Goal: Find specific page/section: Find specific page/section

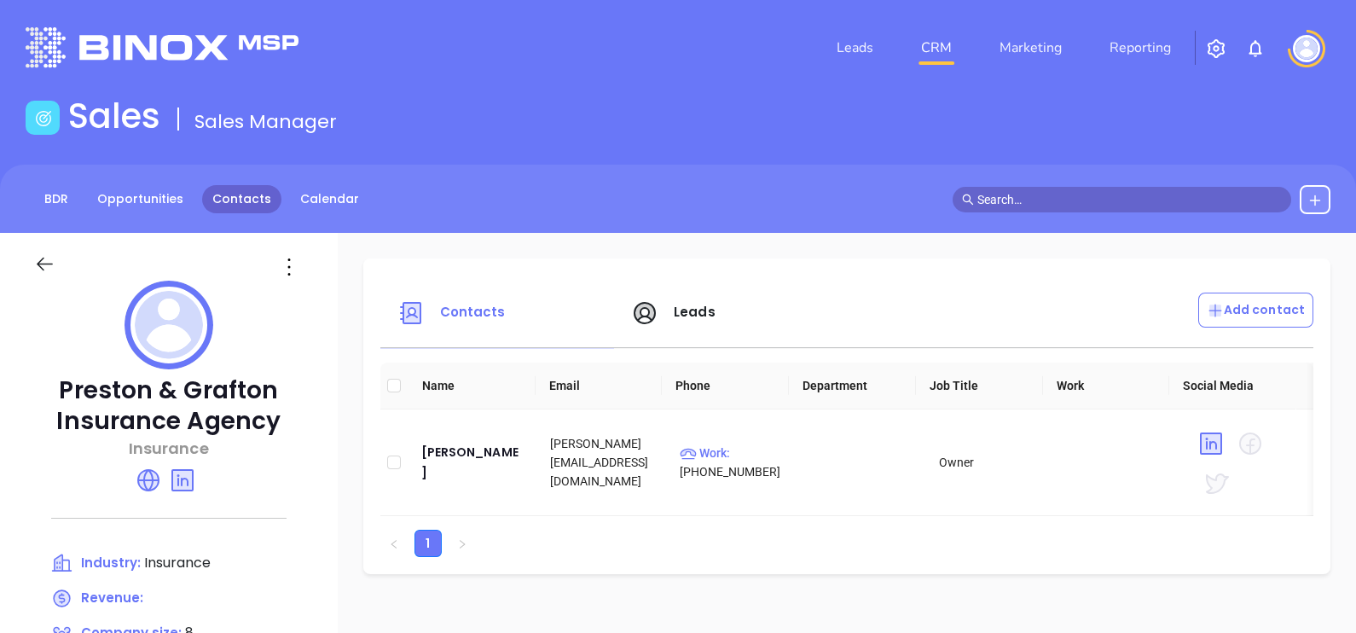
drag, startPoint x: 213, startPoint y: 223, endPoint x: 222, endPoint y: 212, distance: 14.7
click at [213, 223] on div "BDR Opportunities Contacts Calendar" at bounding box center [678, 199] width 1356 height 68
click at [222, 212] on link "Contacts" at bounding box center [241, 199] width 79 height 28
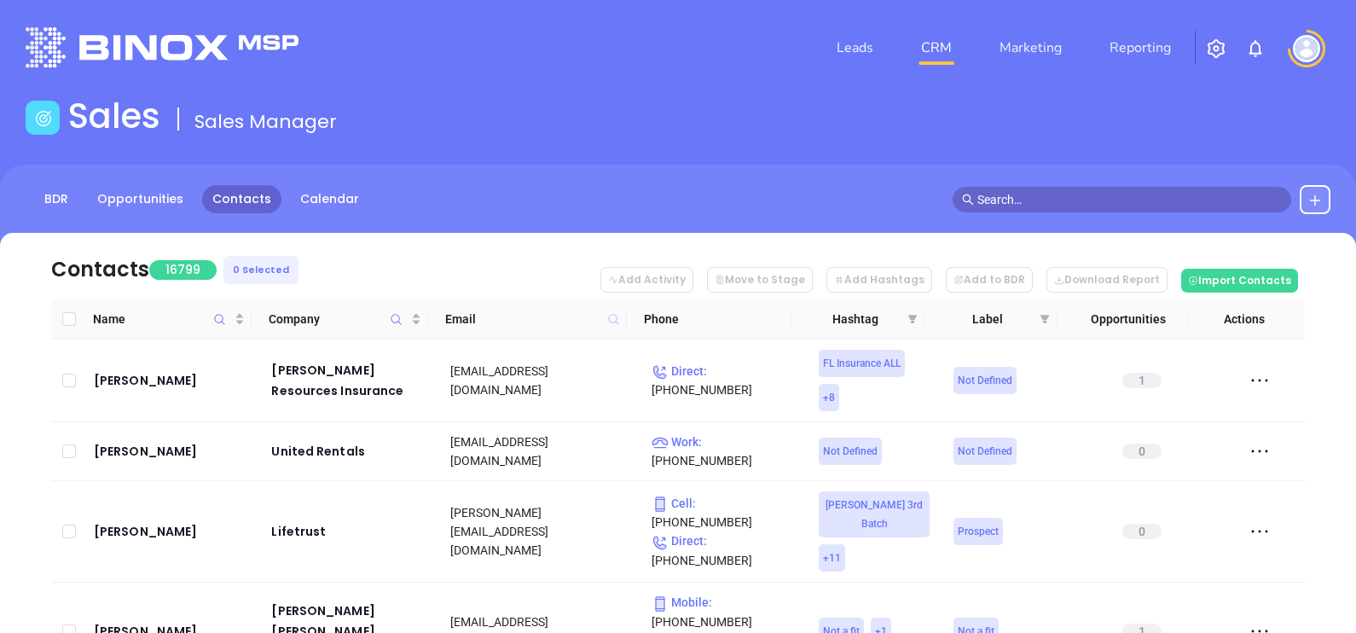
click at [610, 320] on icon at bounding box center [613, 319] width 10 height 10
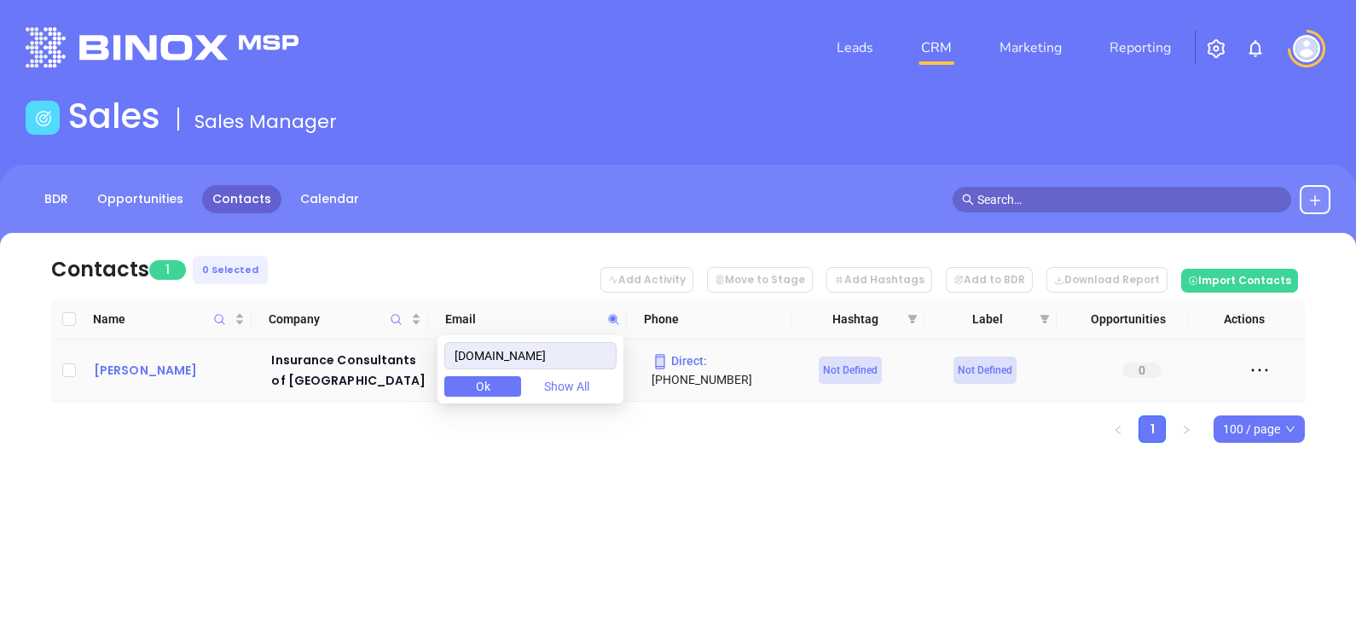
type input "icpitt.com"
click at [170, 375] on div "Matt Straley" at bounding box center [171, 370] width 154 height 20
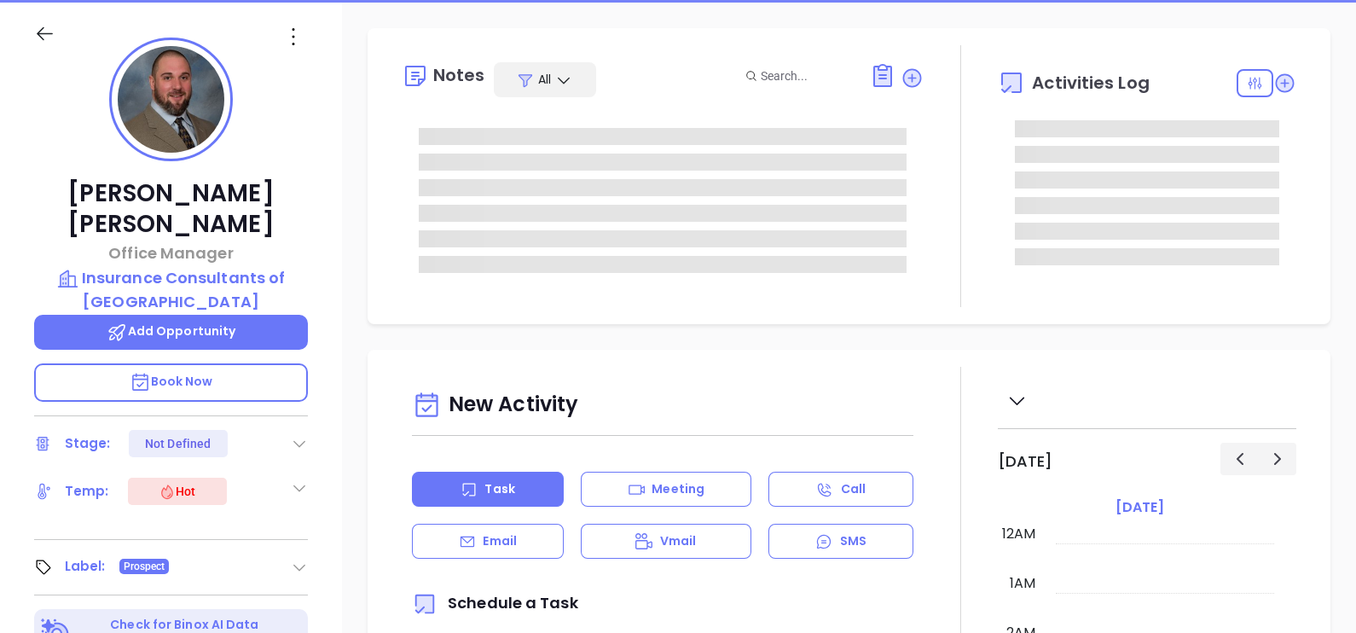
scroll to position [640, 0]
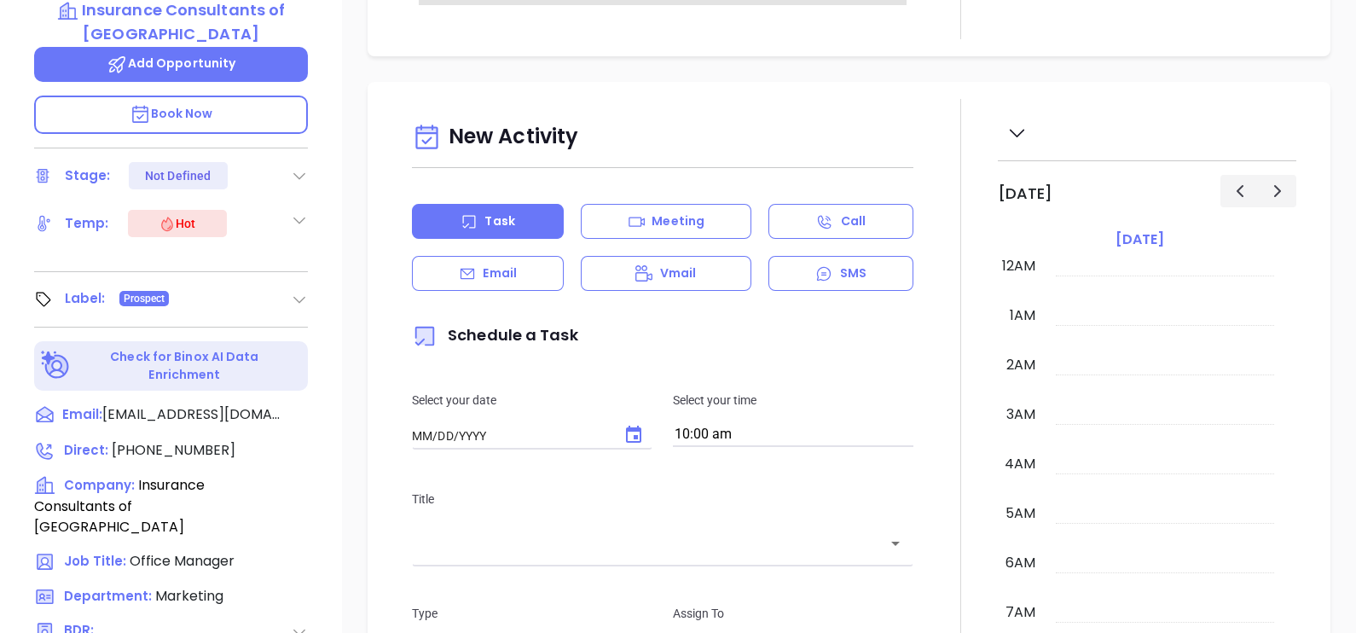
type input "10/11/2025"
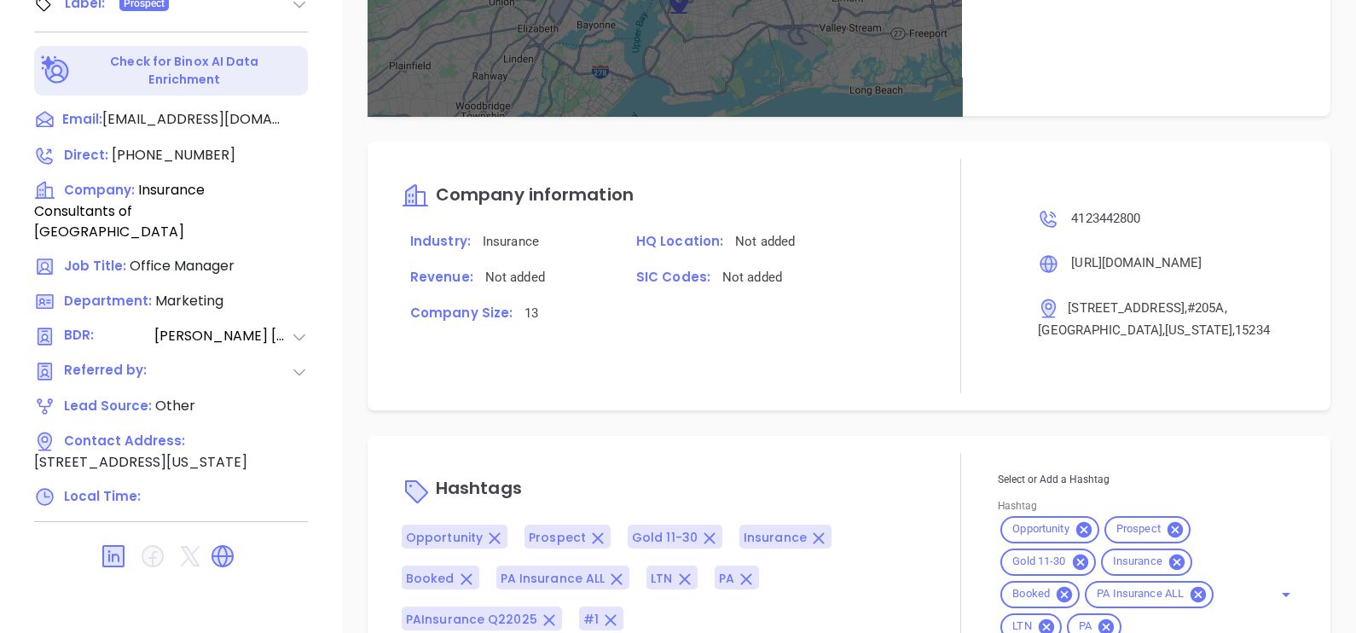
scroll to position [1035, 0]
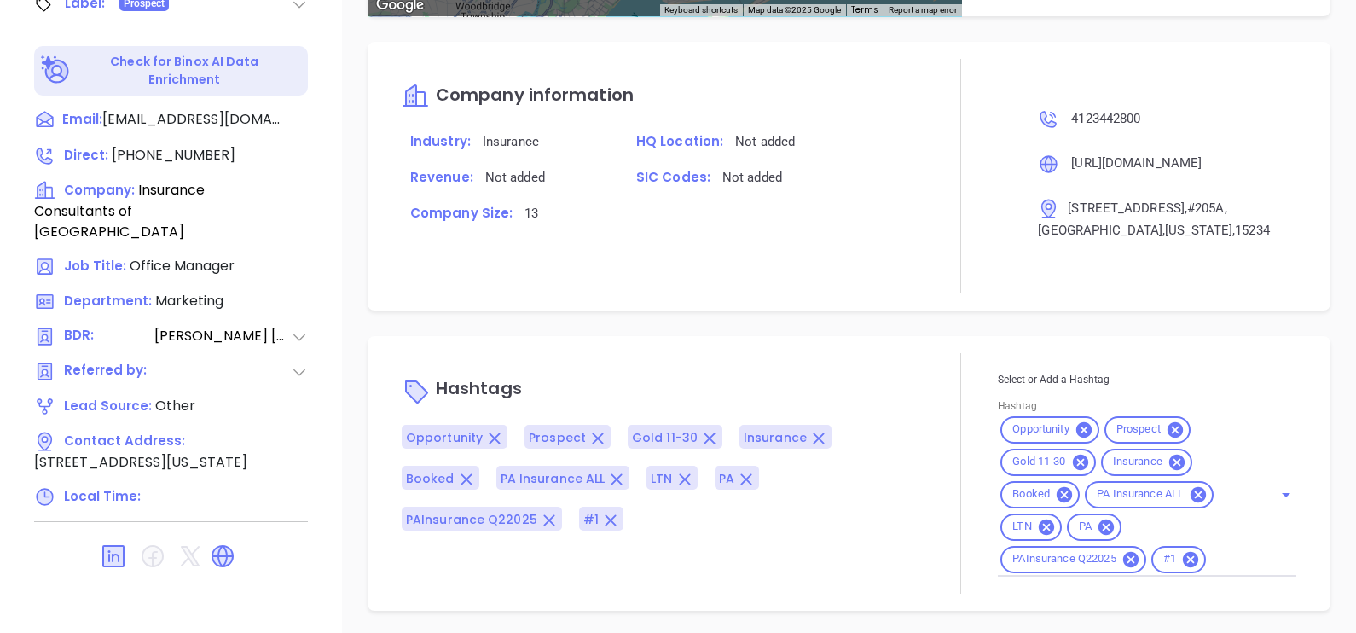
type input "Gissela Vargas"
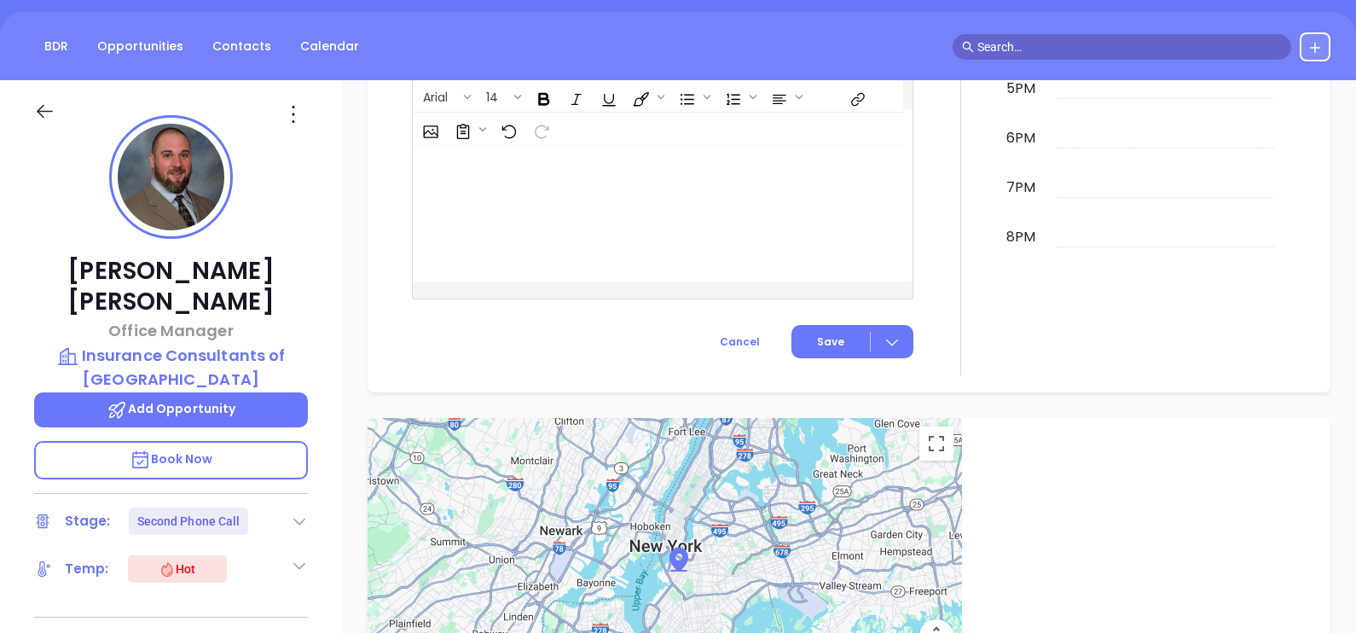
scroll to position [47, 0]
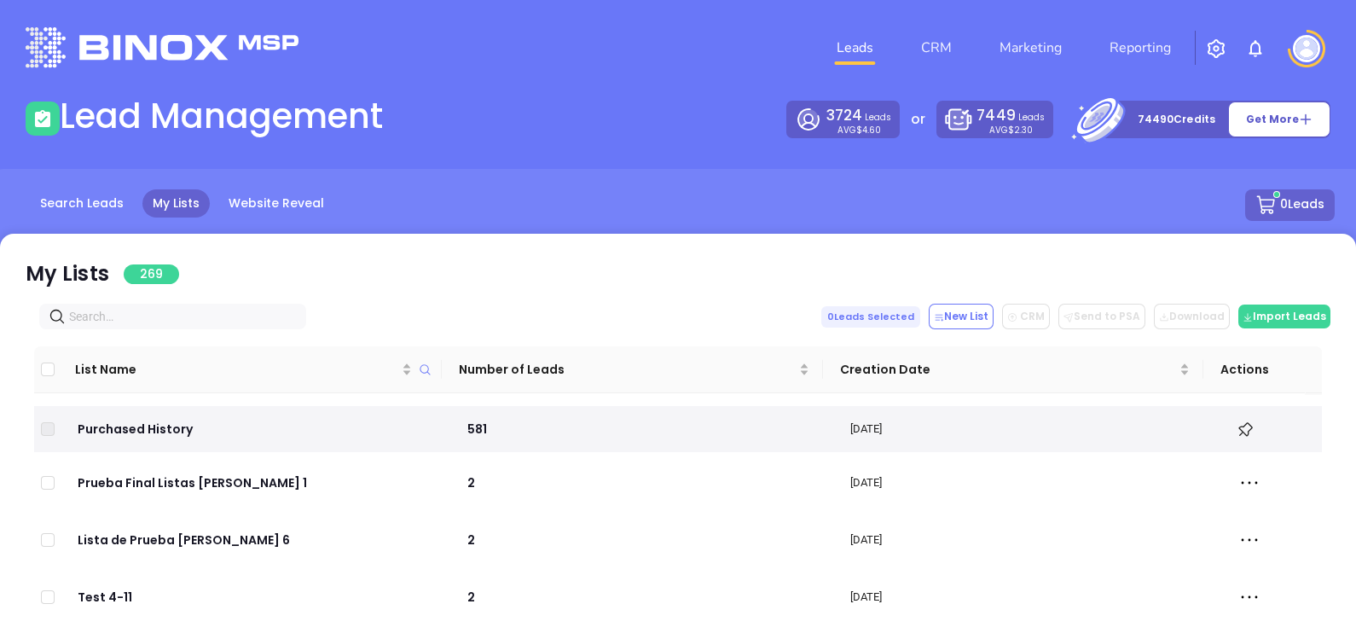
click at [200, 317] on input "text" at bounding box center [176, 316] width 214 height 19
paste input "aforthepeople.com"
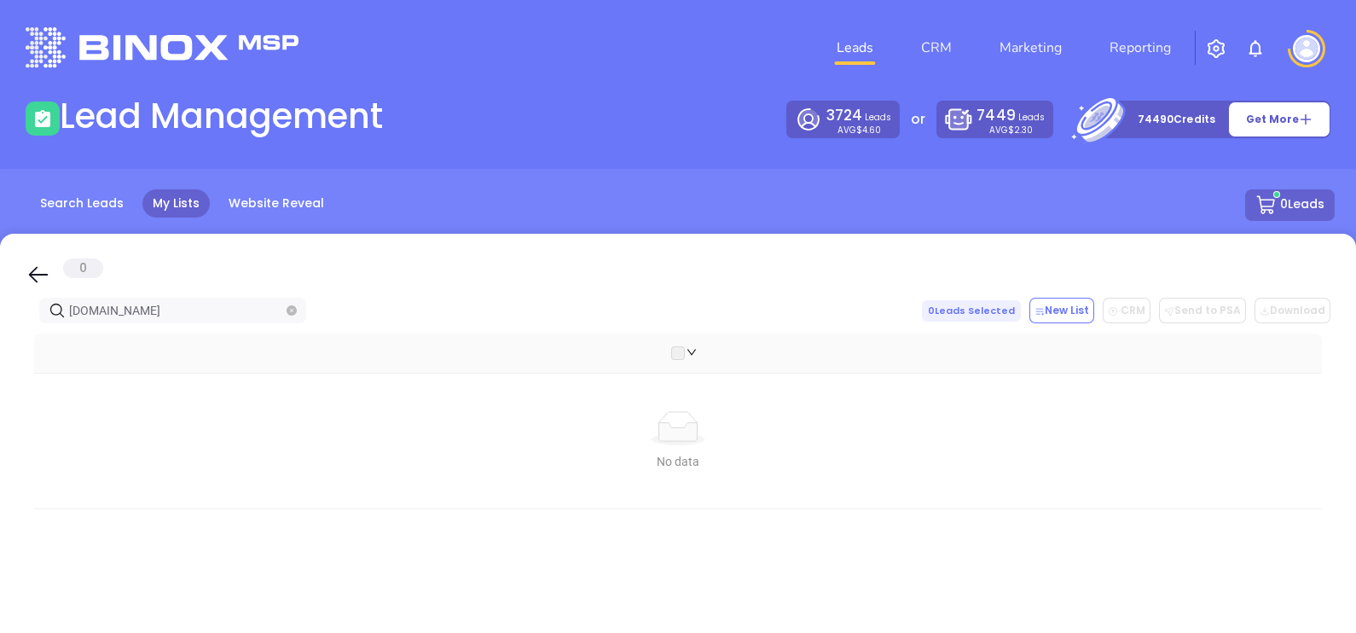
type input "aforthepeople.com"
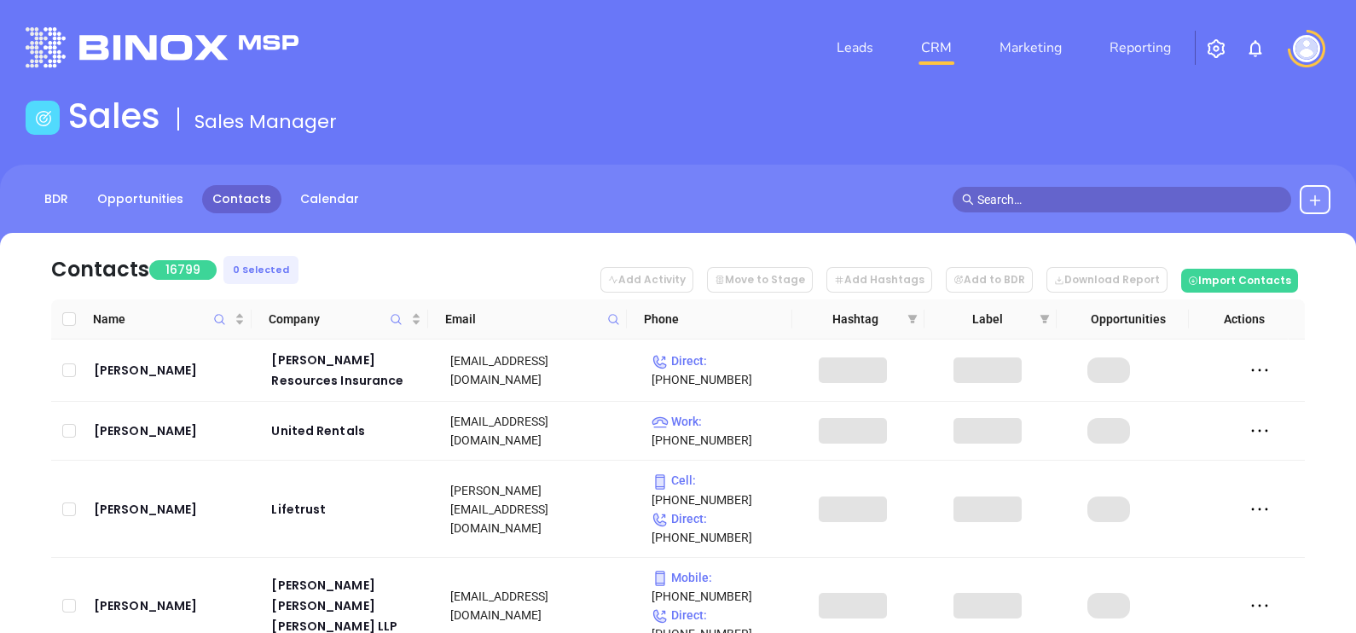
click at [608, 316] on icon at bounding box center [613, 319] width 13 height 13
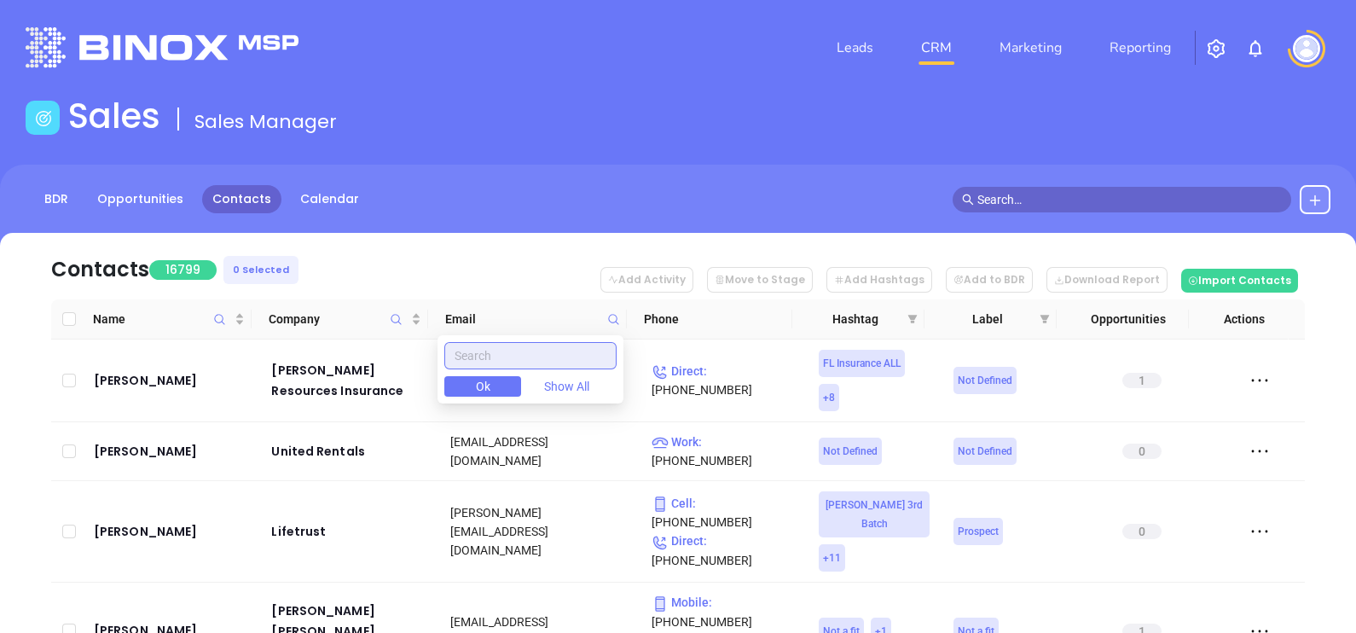
paste input "aforthepeople.com"
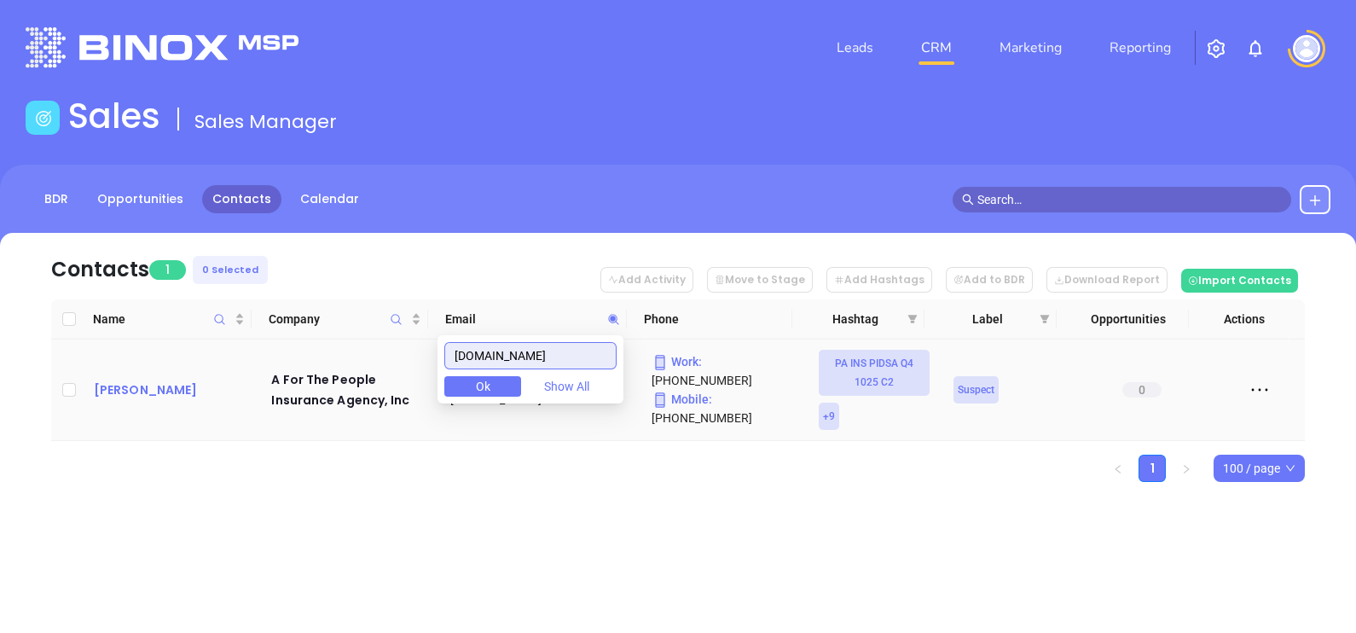
type input "aforthepeople.com"
click at [149, 380] on div "Bill Hawthorne" at bounding box center [171, 390] width 154 height 20
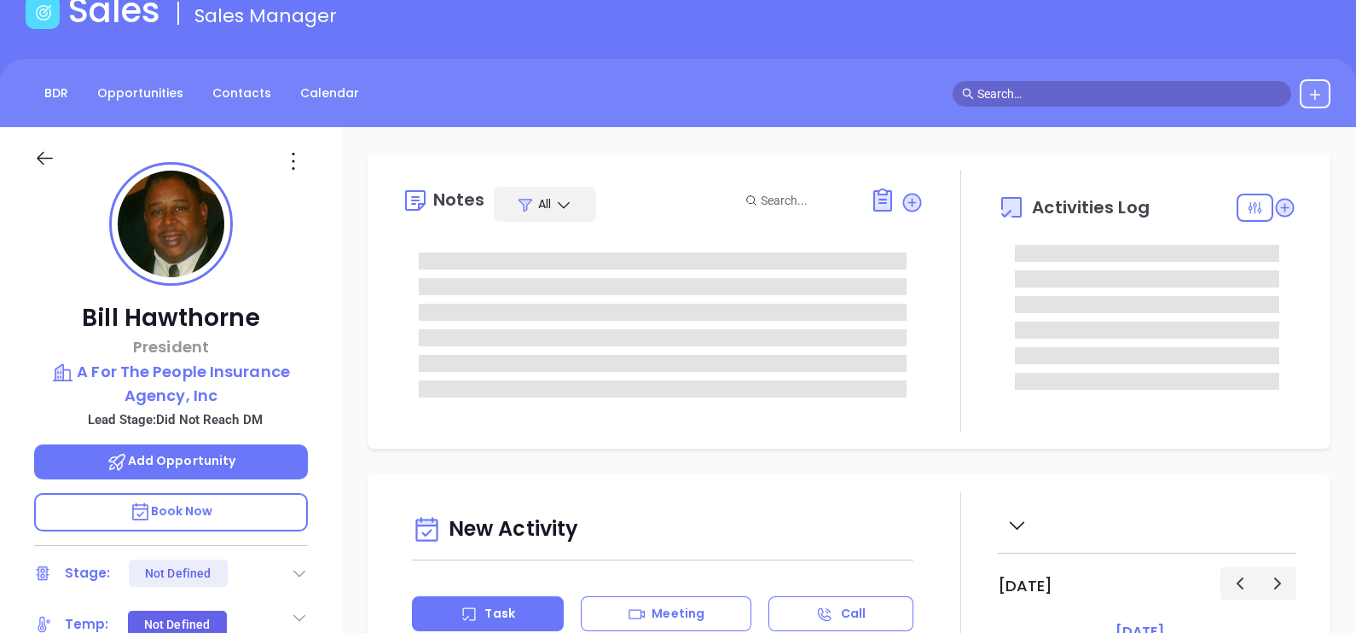
type input "[DATE]"
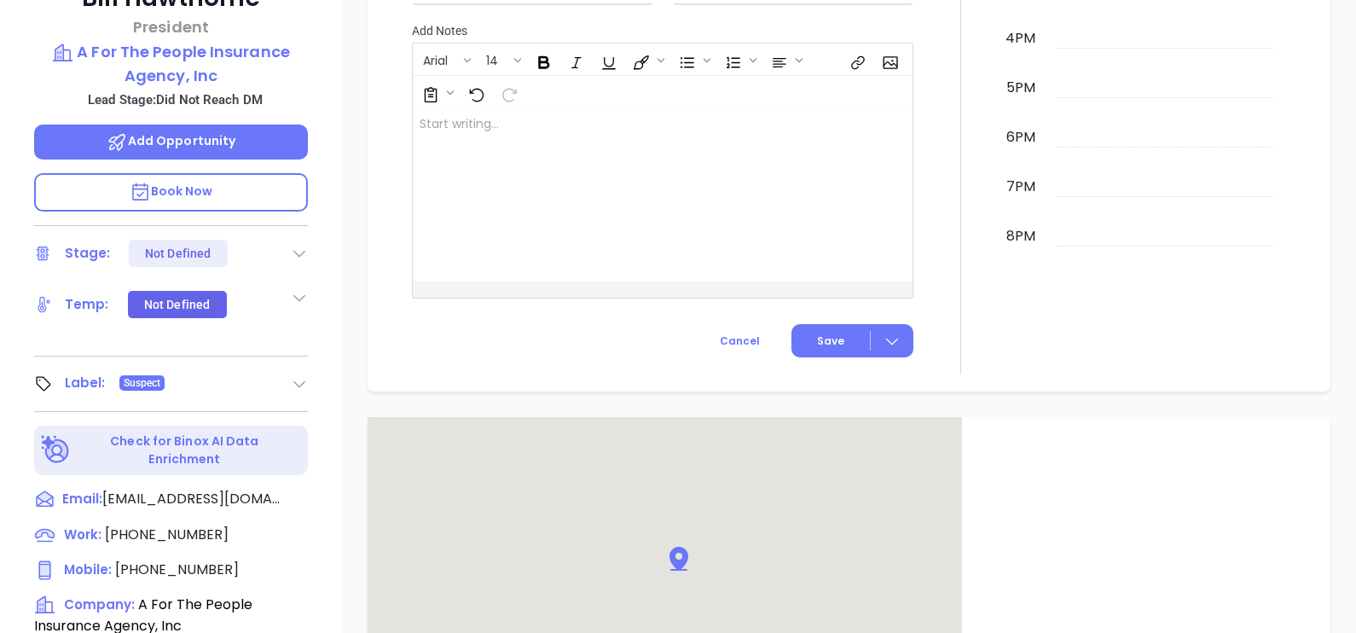
scroll to position [1067, 0]
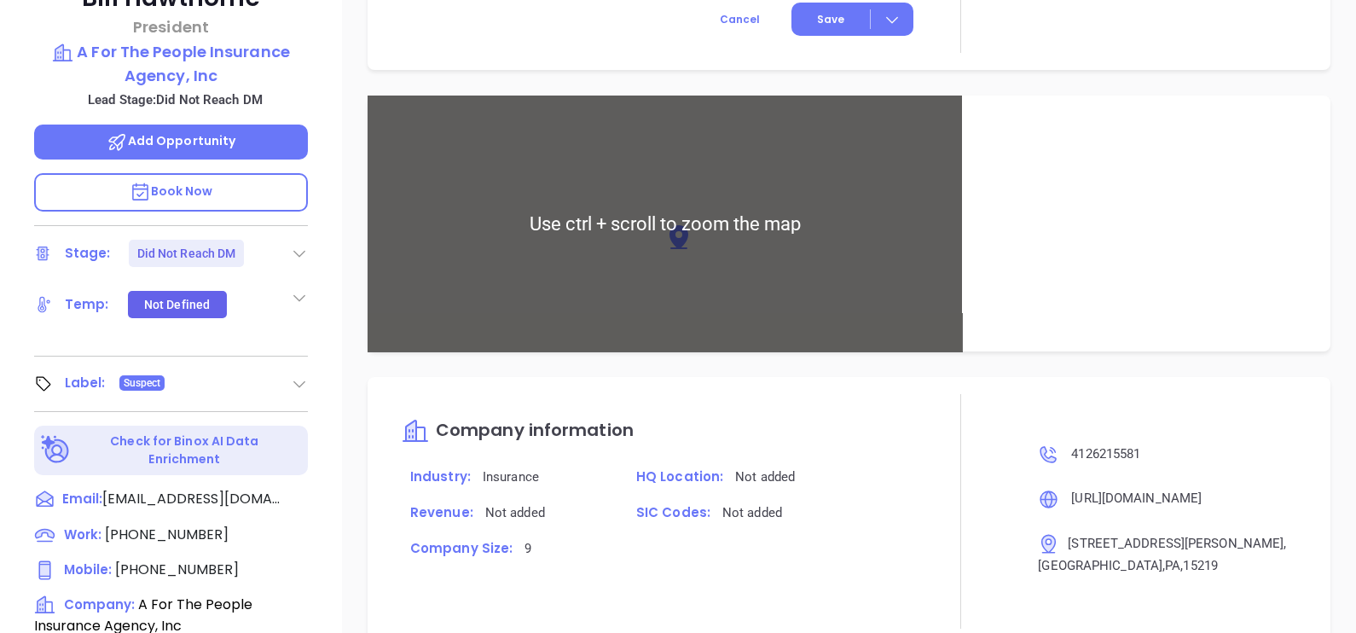
type input "[PERSON_NAME]"
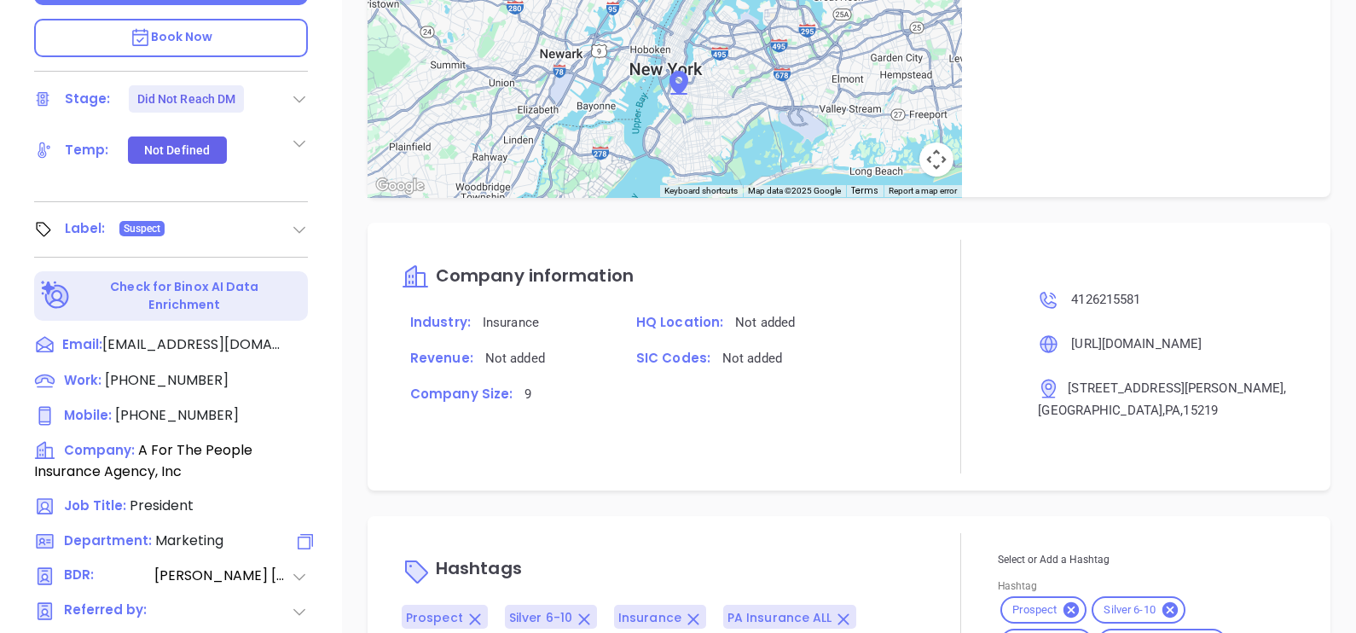
scroll to position [793, 0]
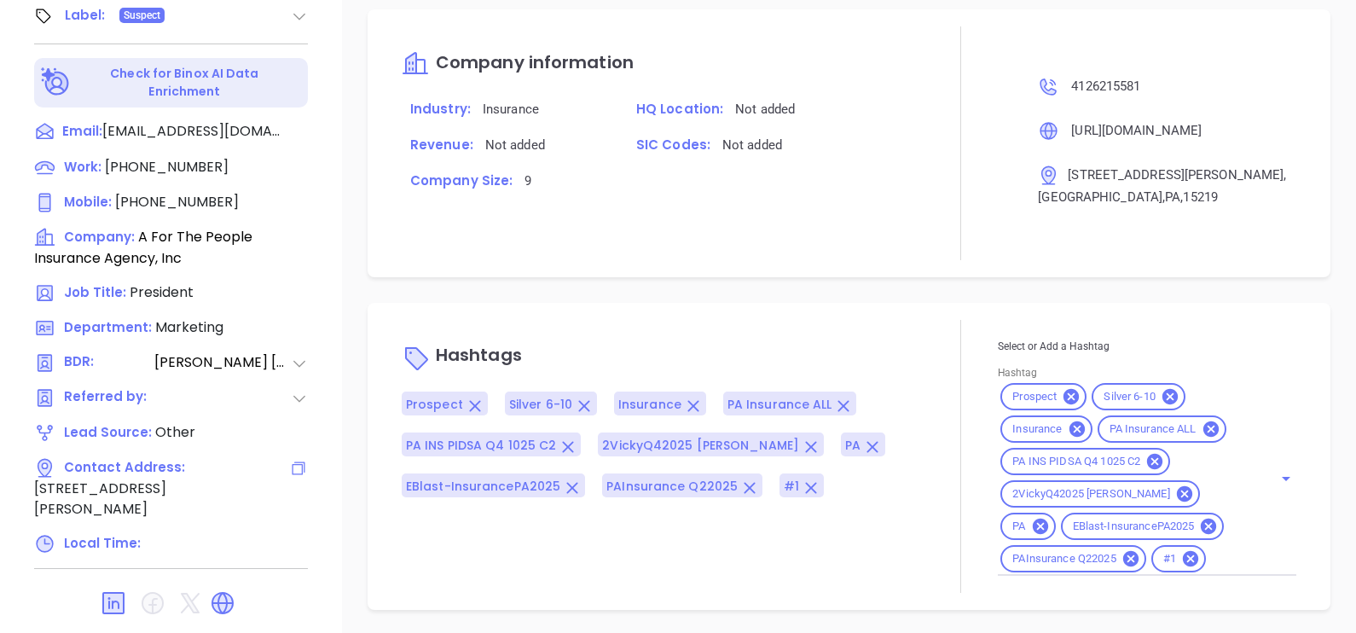
click at [229, 589] on icon at bounding box center [222, 602] width 27 height 27
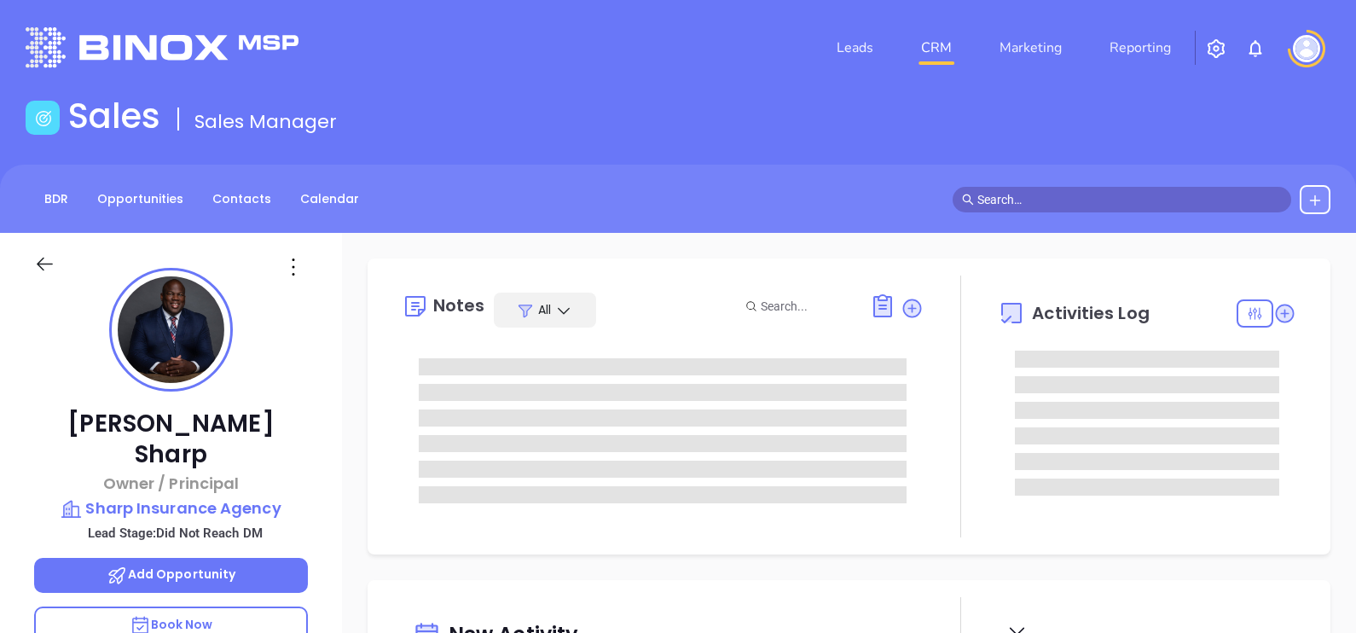
type input "[DATE]"
type input "[PERSON_NAME]"
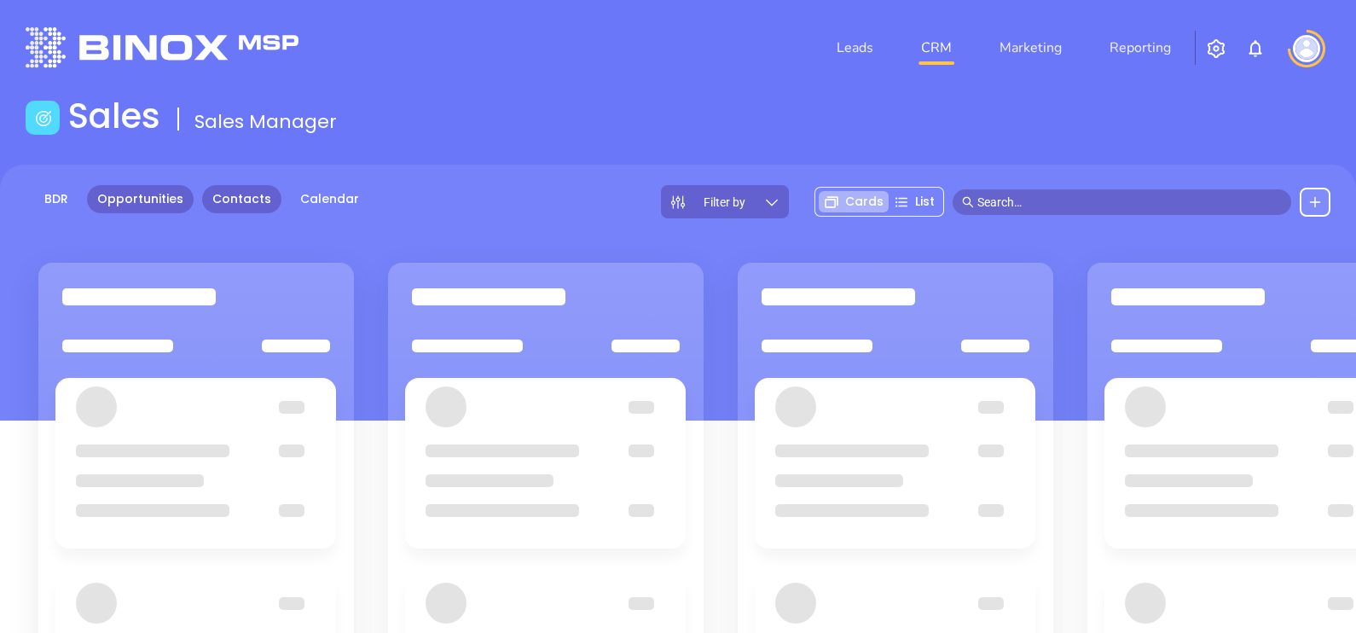
click at [251, 188] on link "Contacts" at bounding box center [241, 199] width 79 height 28
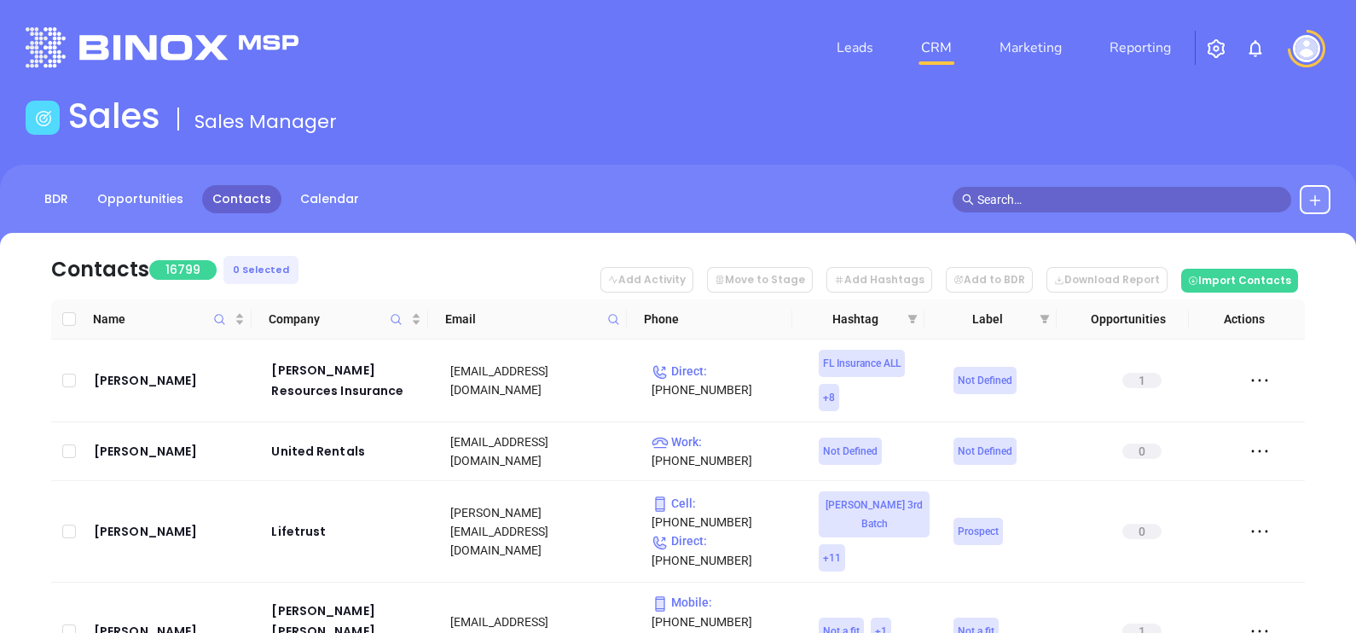
click at [620, 317] on span at bounding box center [614, 319] width 20 height 26
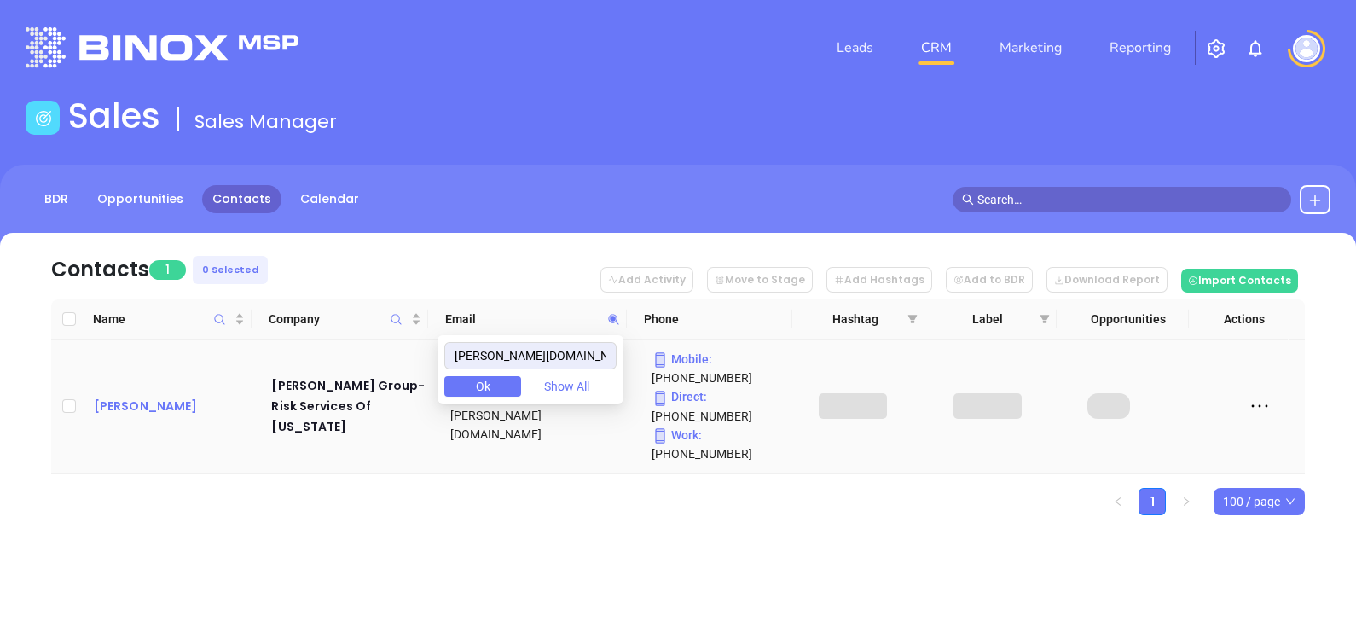
type input "leavitt.com"
click at [170, 396] on div "Rob Eppers" at bounding box center [171, 406] width 154 height 20
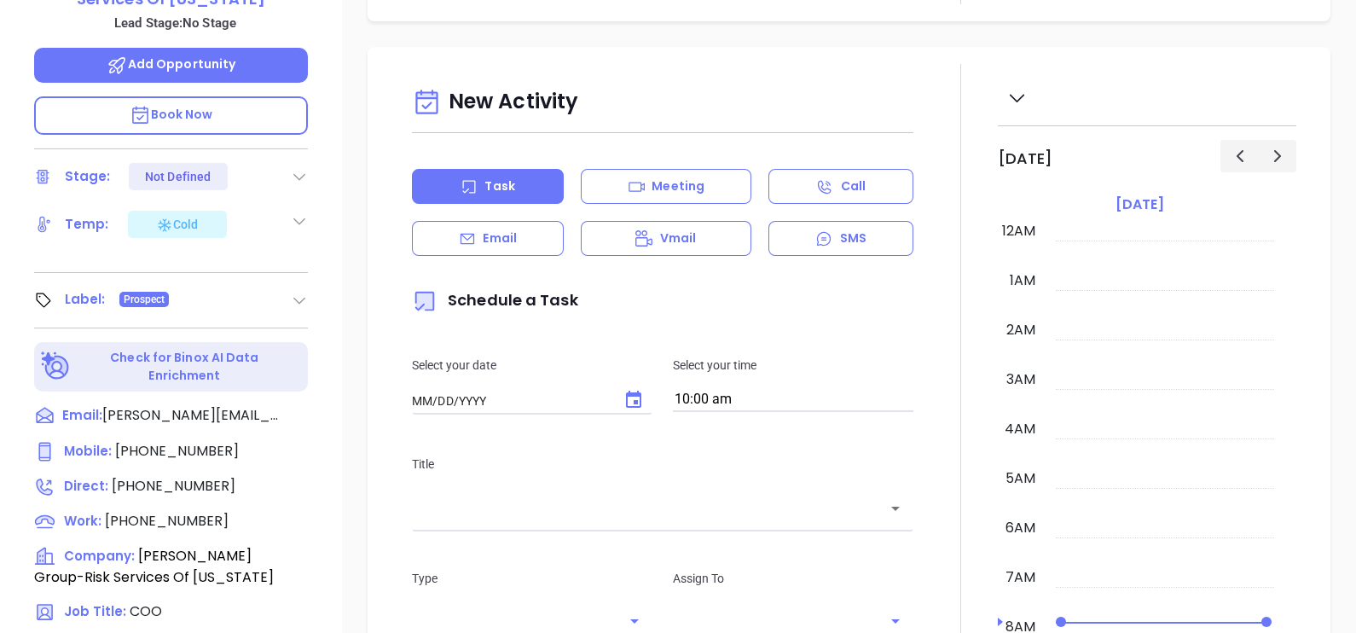
type input "10/11/2025"
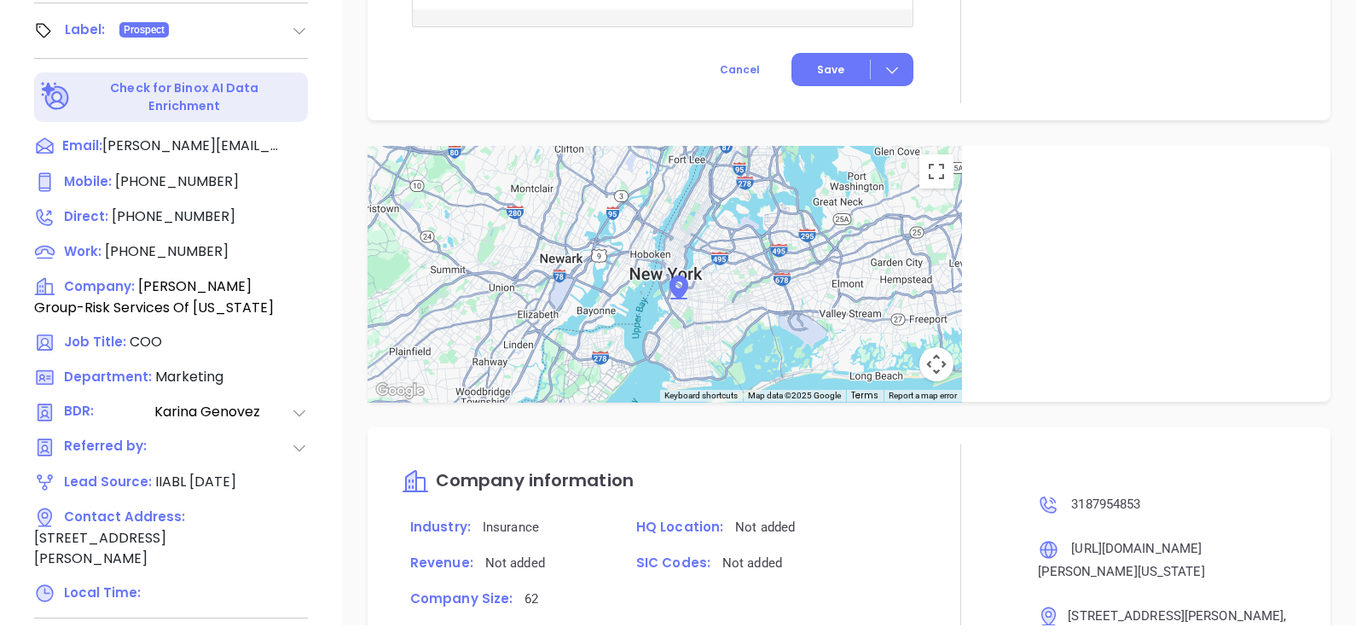
scroll to position [960, 0]
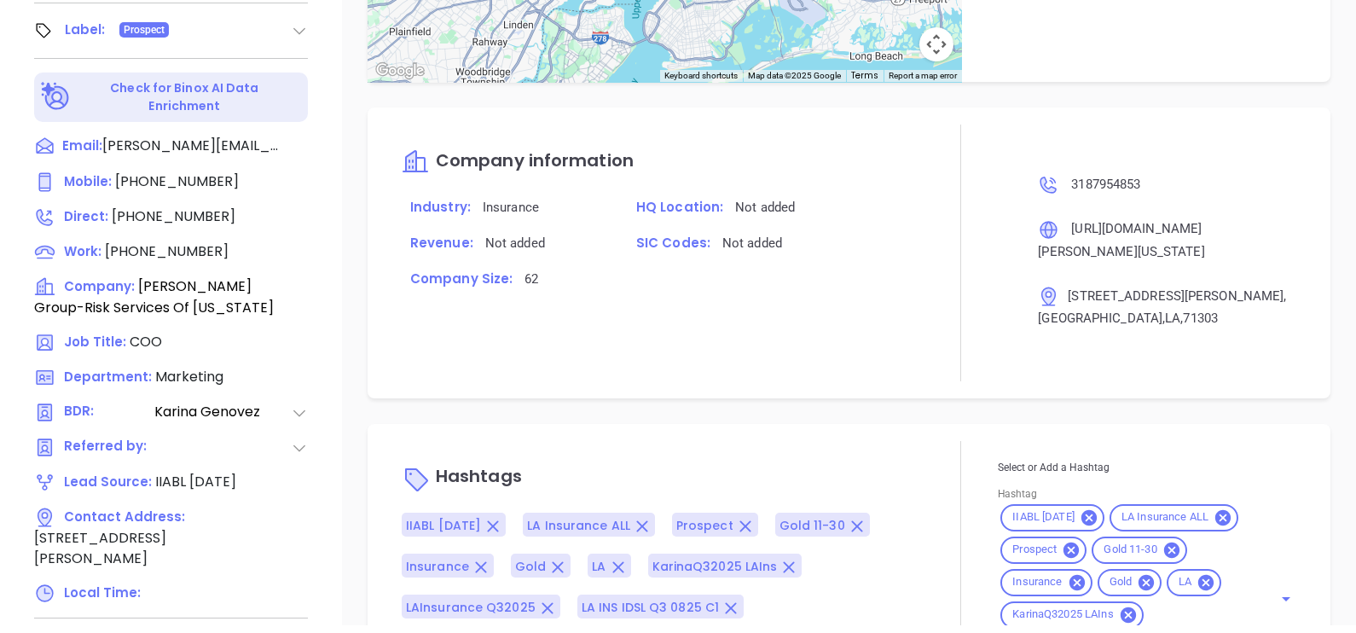
type input "Gissela Vargas"
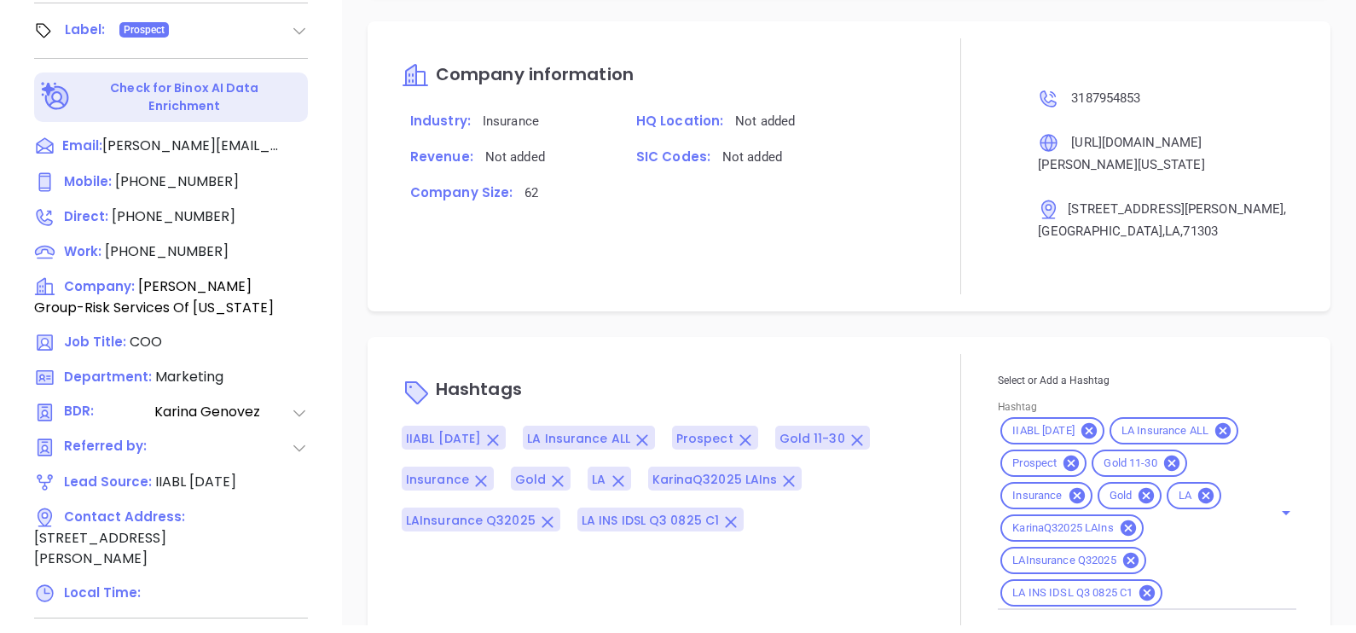
scroll to position [1240, 0]
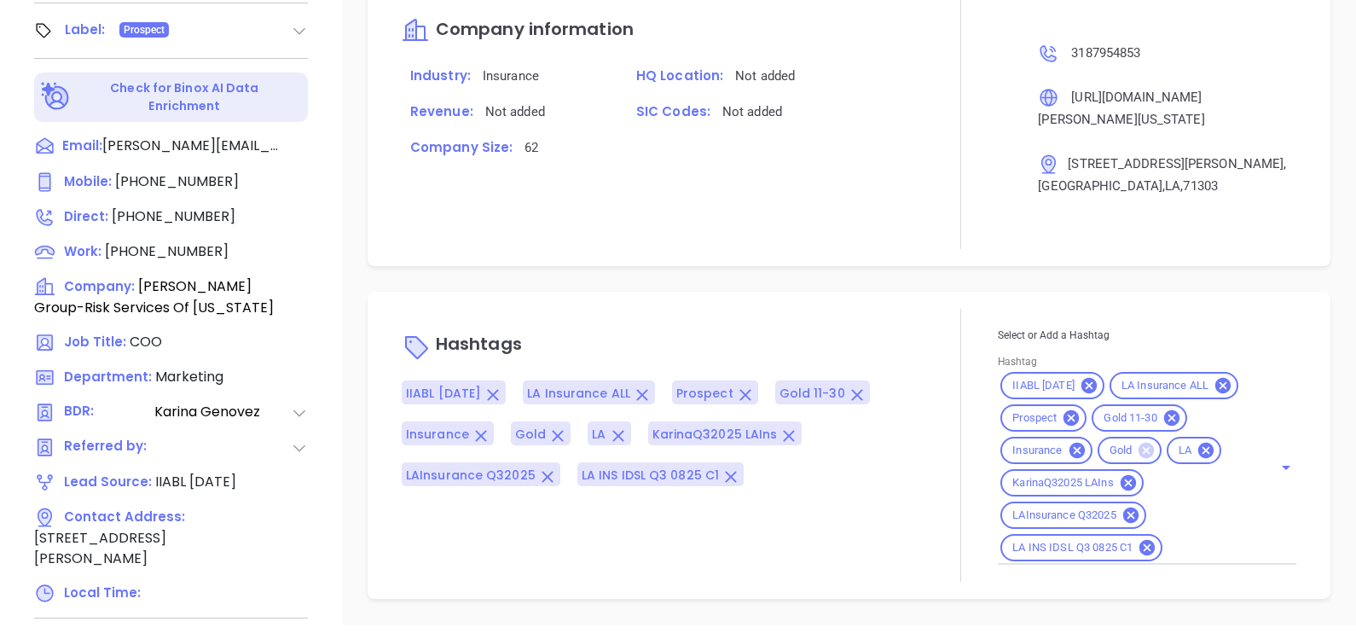
click at [1139, 447] on icon at bounding box center [1146, 450] width 15 height 15
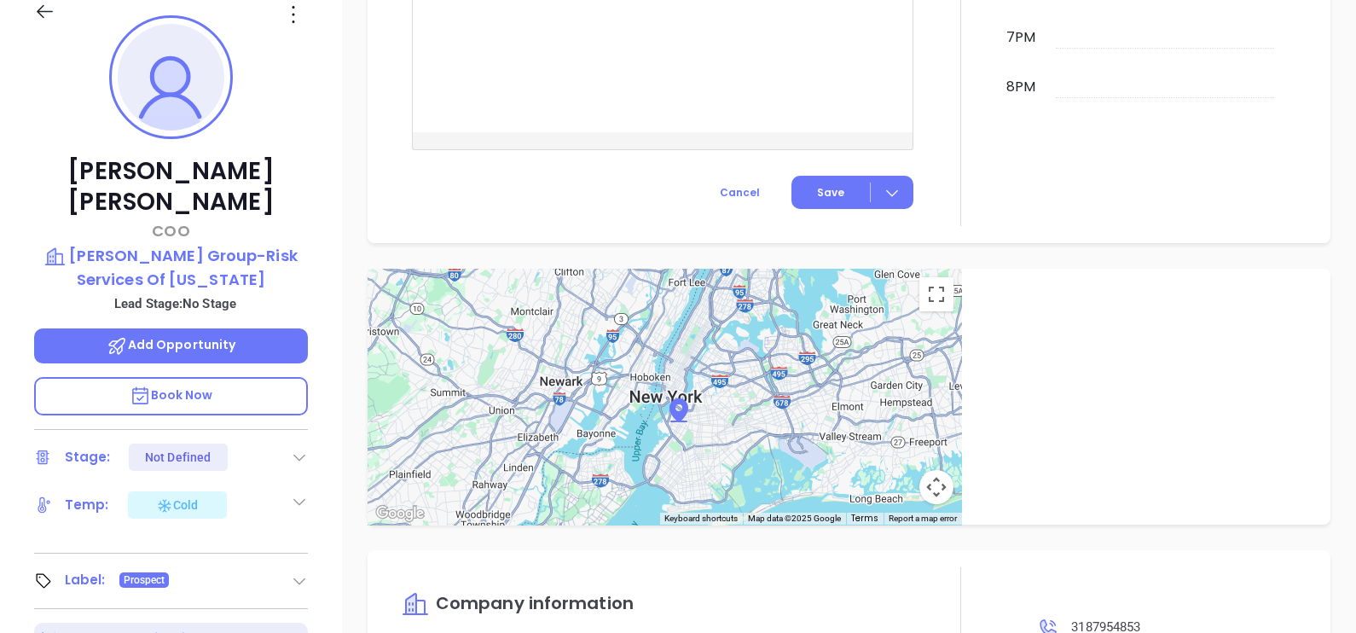
scroll to position [0, 0]
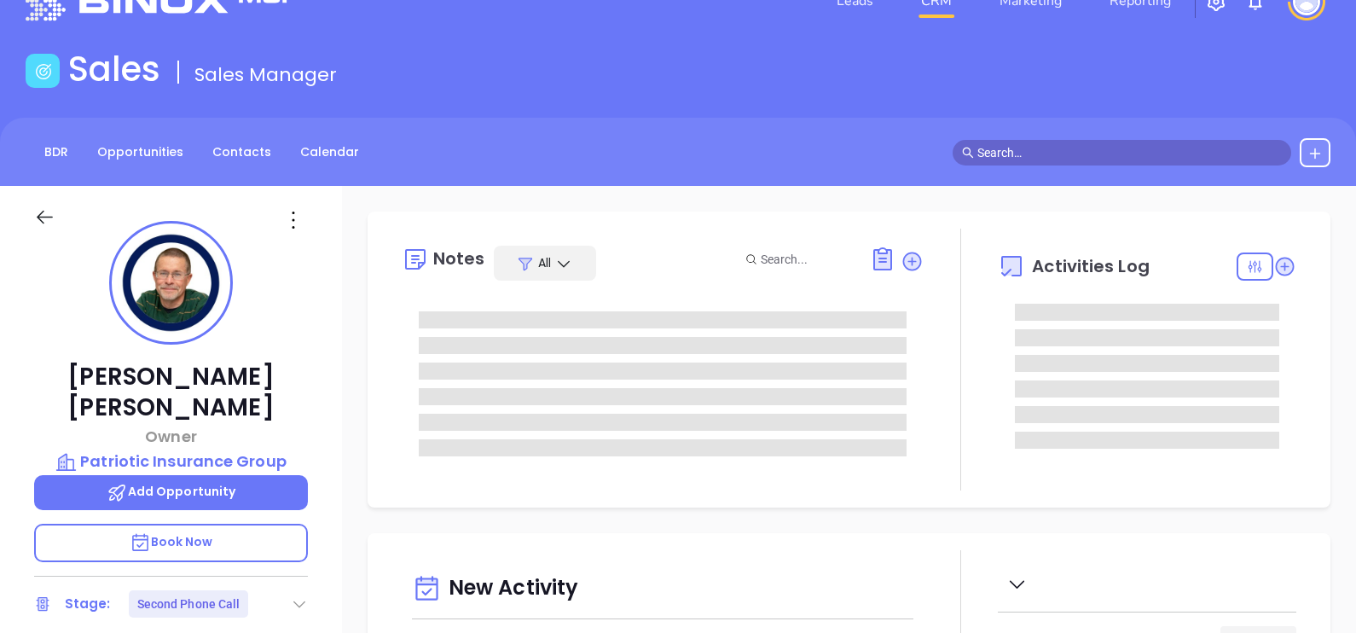
scroll to position [346, 0]
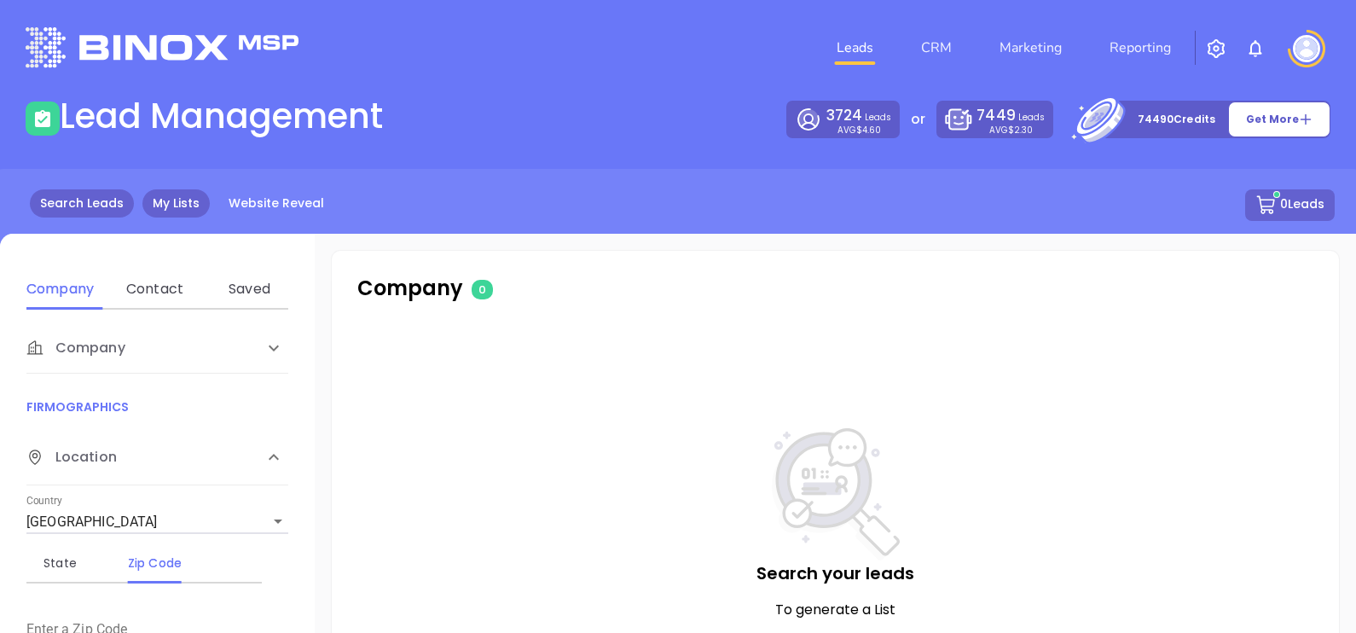
click at [167, 190] on link "My Lists" at bounding box center [175, 203] width 67 height 28
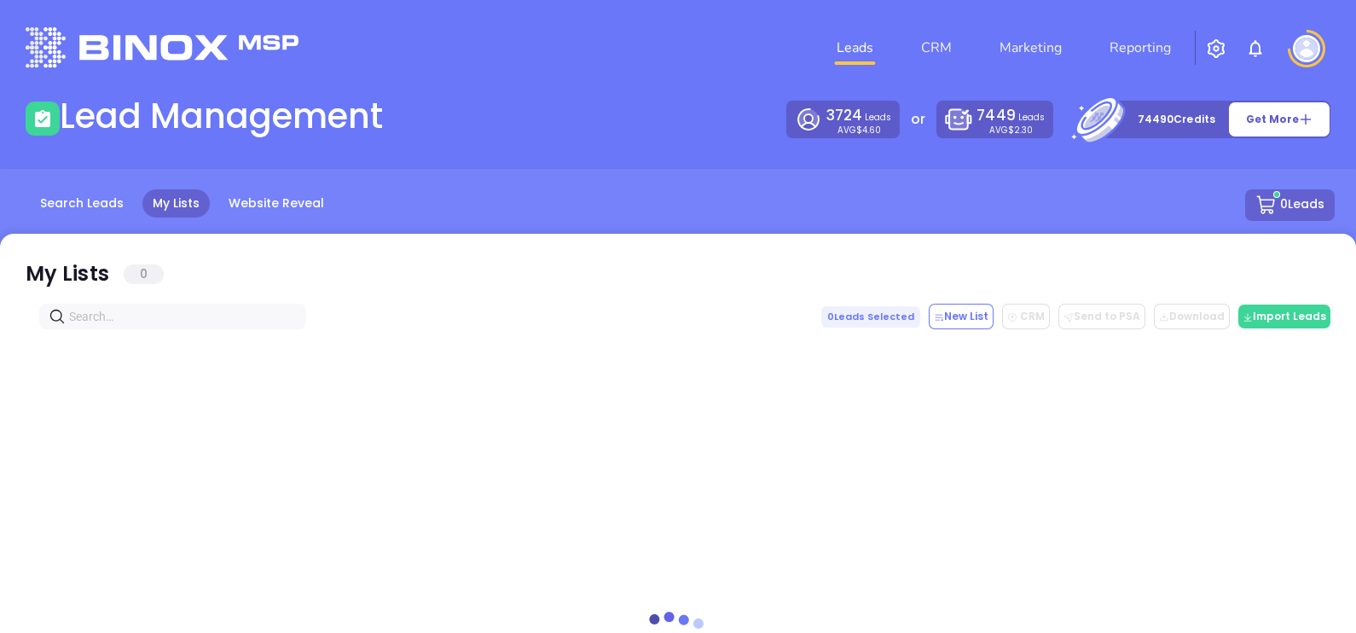
drag, startPoint x: 240, startPoint y: 281, endPoint x: 206, endPoint y: 316, distance: 48.3
click at [230, 293] on div "My Lists 0 0 Leads Selected New List CRM Send to PSA Download Download2 Import …" at bounding box center [678, 575] width 1356 height 682
click at [203, 320] on input "text" at bounding box center [176, 316] width 214 height 19
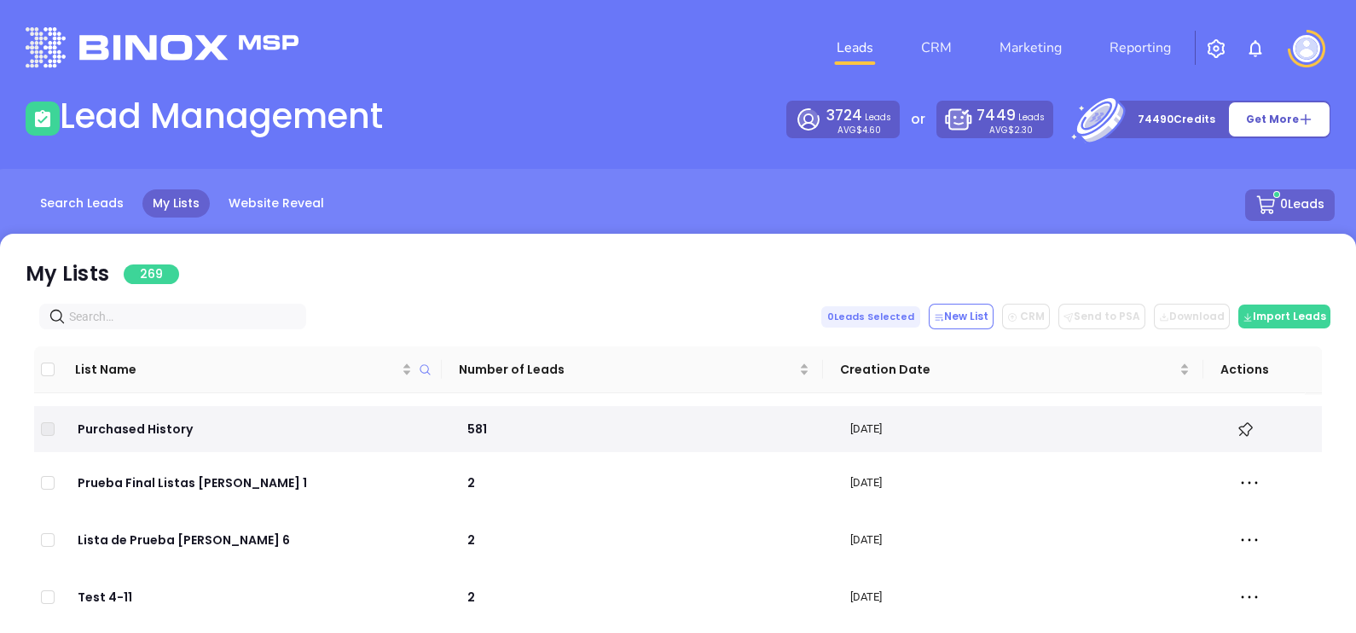
click at [226, 308] on input "text" at bounding box center [176, 316] width 214 height 19
paste input "[DOMAIN_NAME]"
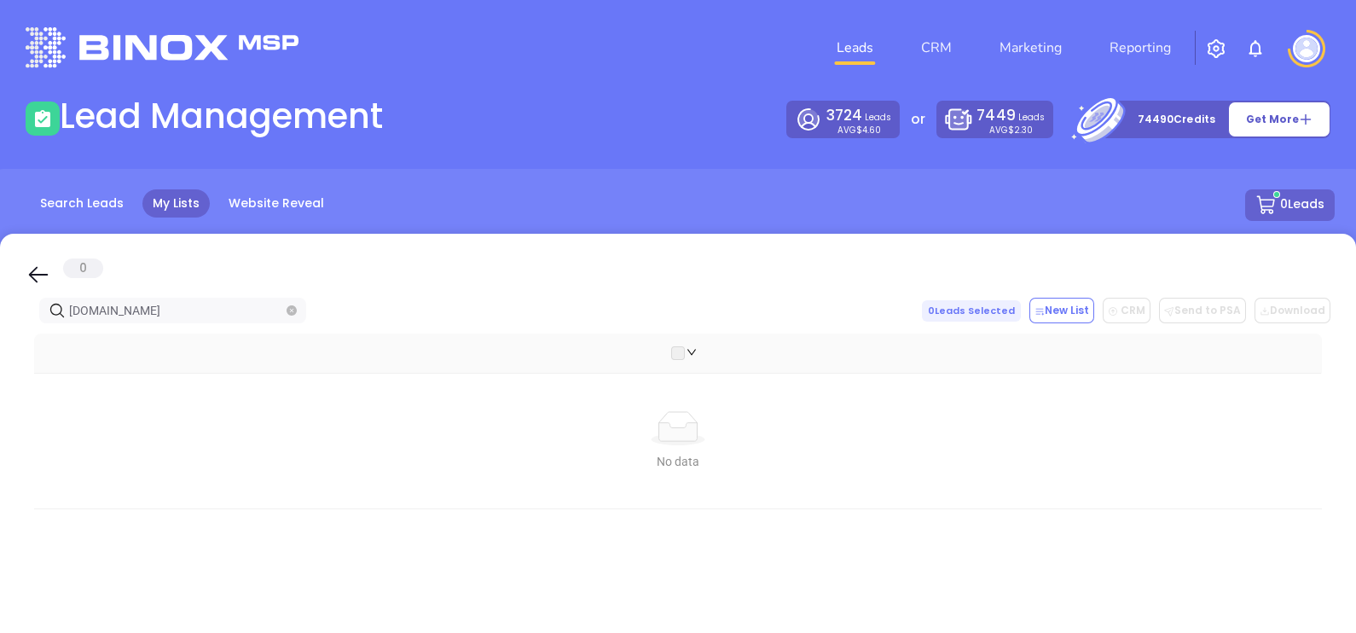
type input "[DOMAIN_NAME]"
click at [291, 310] on icon "close-circle" at bounding box center [292, 310] width 10 height 10
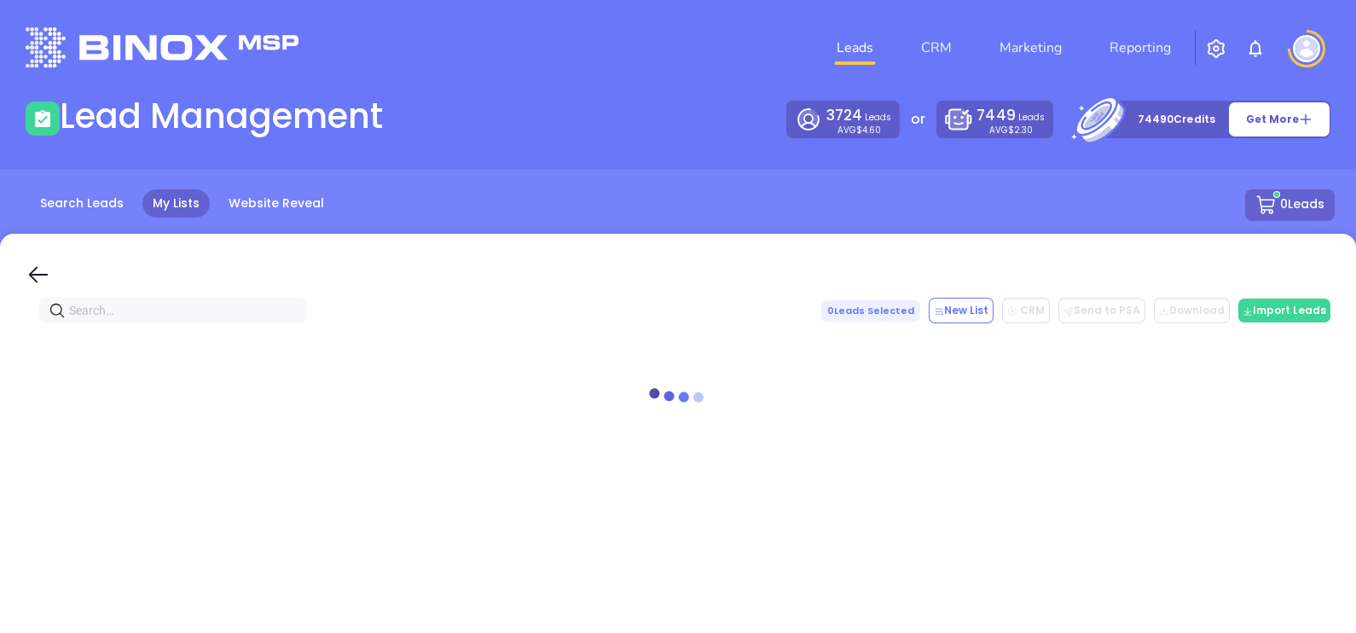
paste input "[DOMAIN_NAME]"
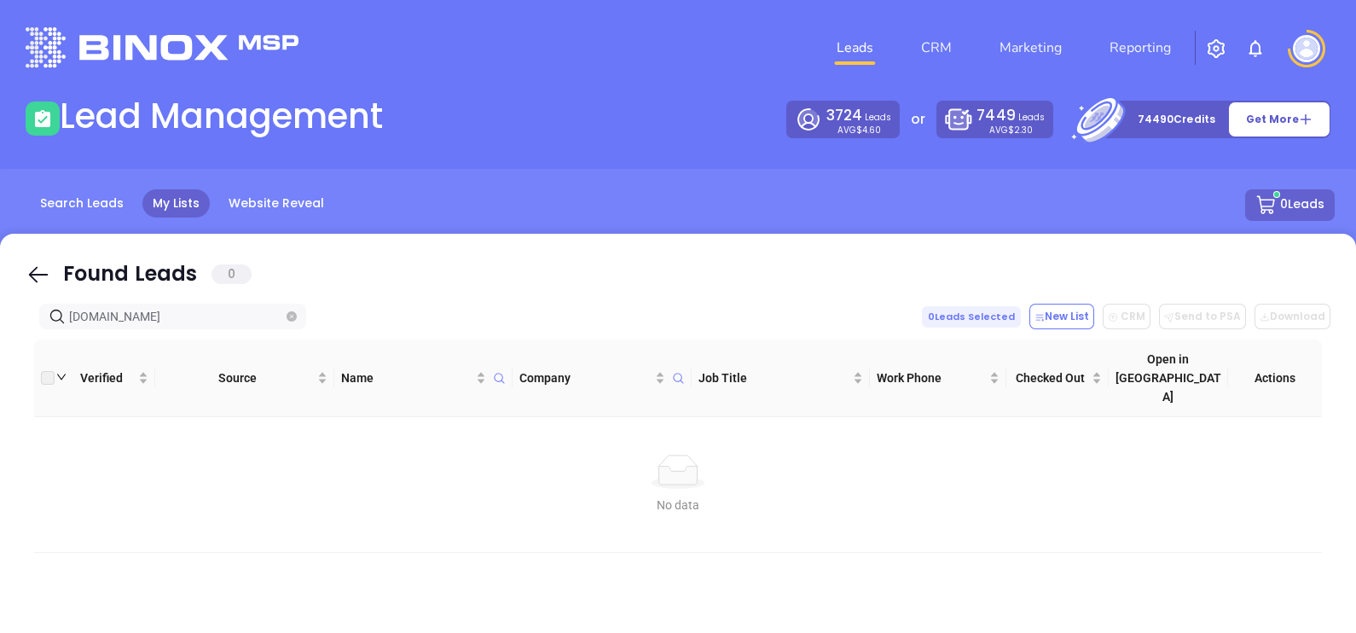
type input "[DOMAIN_NAME]"
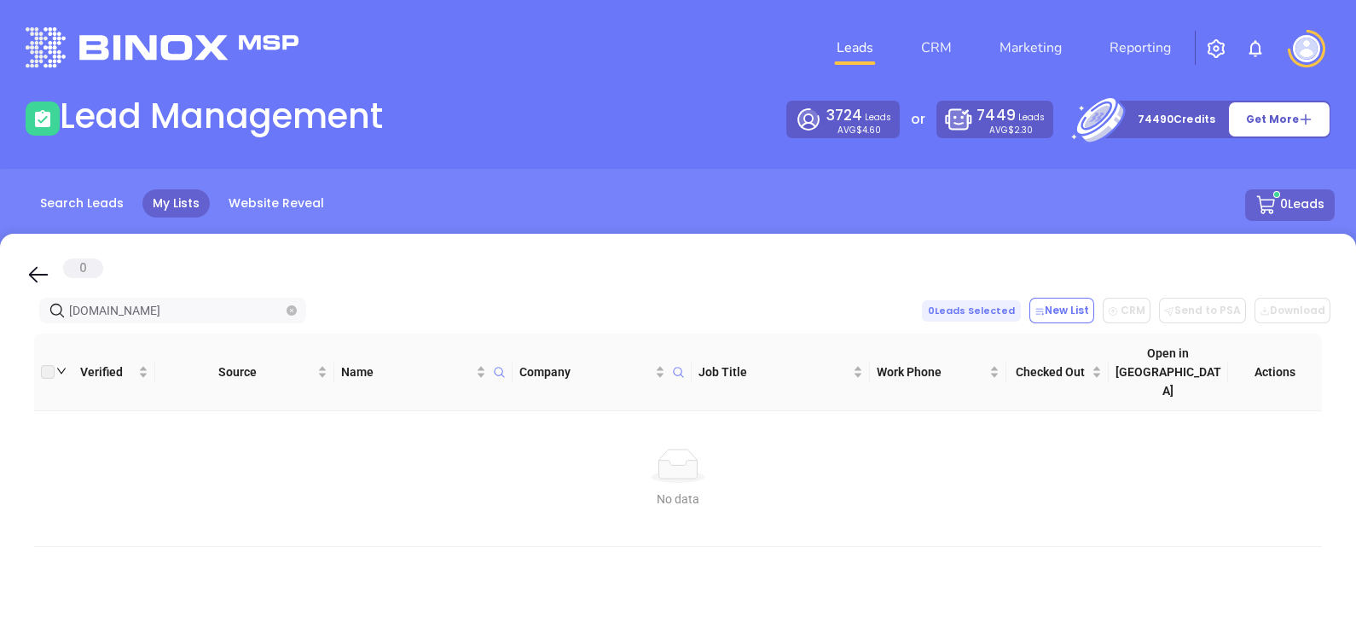
click at [292, 305] on icon "close-circle" at bounding box center [292, 310] width 10 height 10
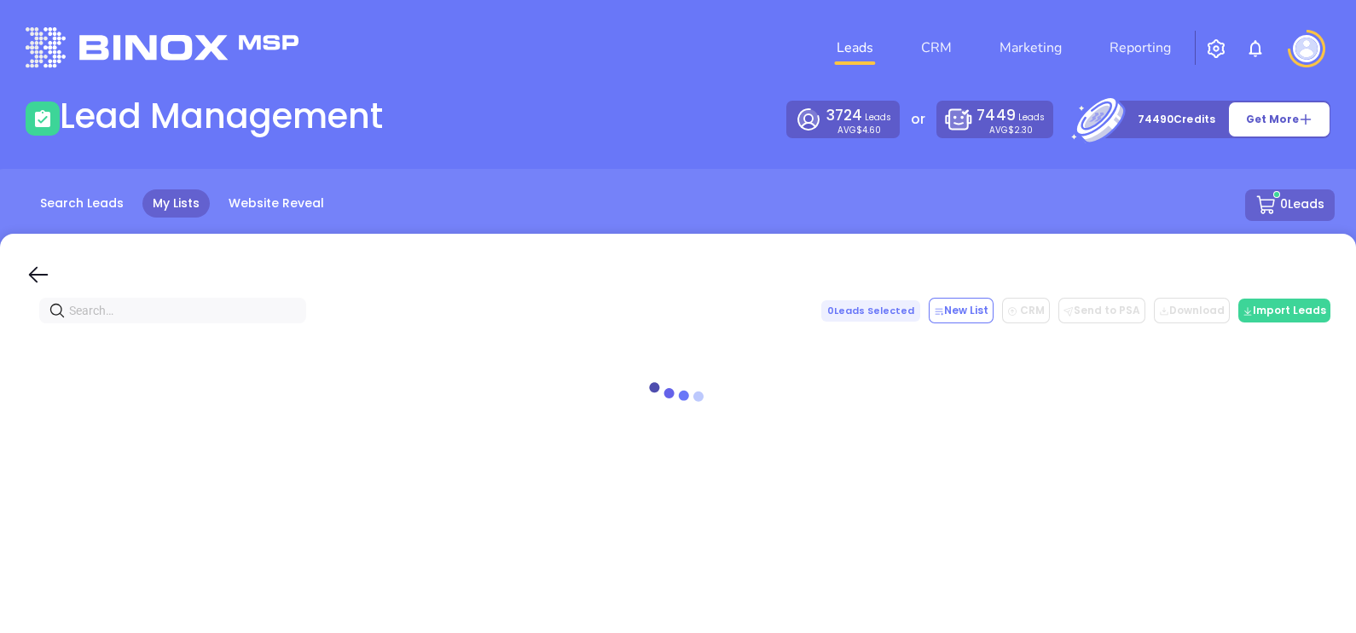
paste input "[DOMAIN_NAME]"
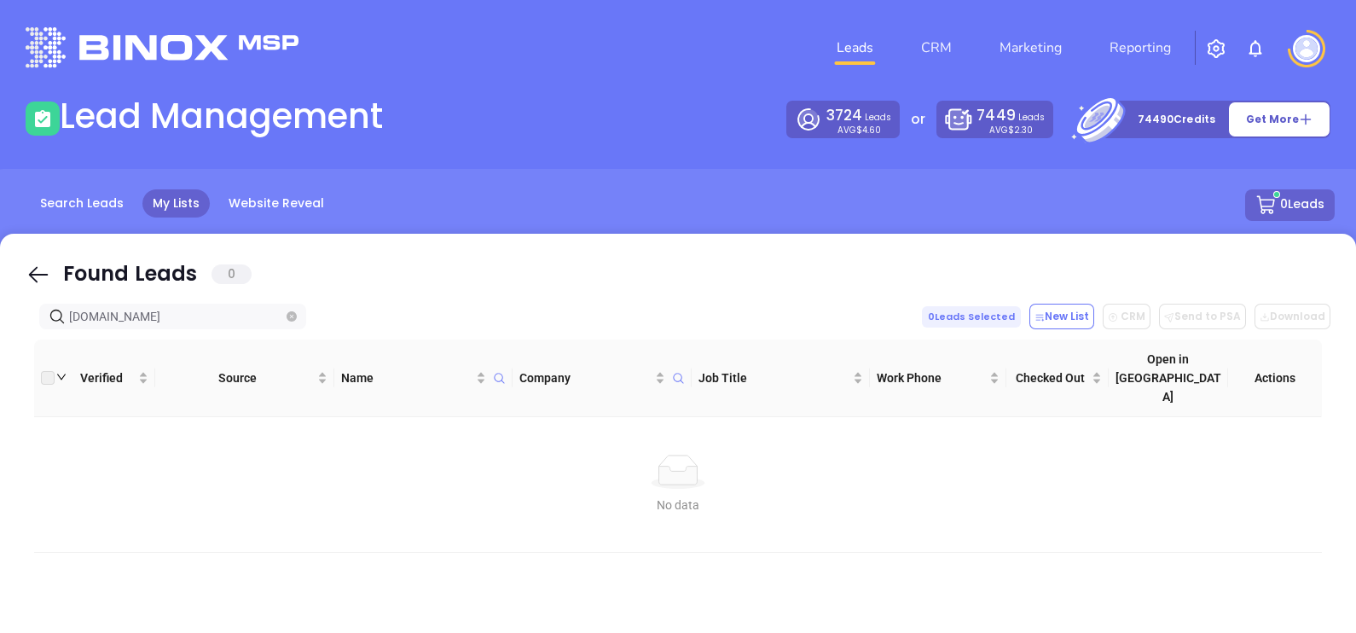
type input "[DOMAIN_NAME]"
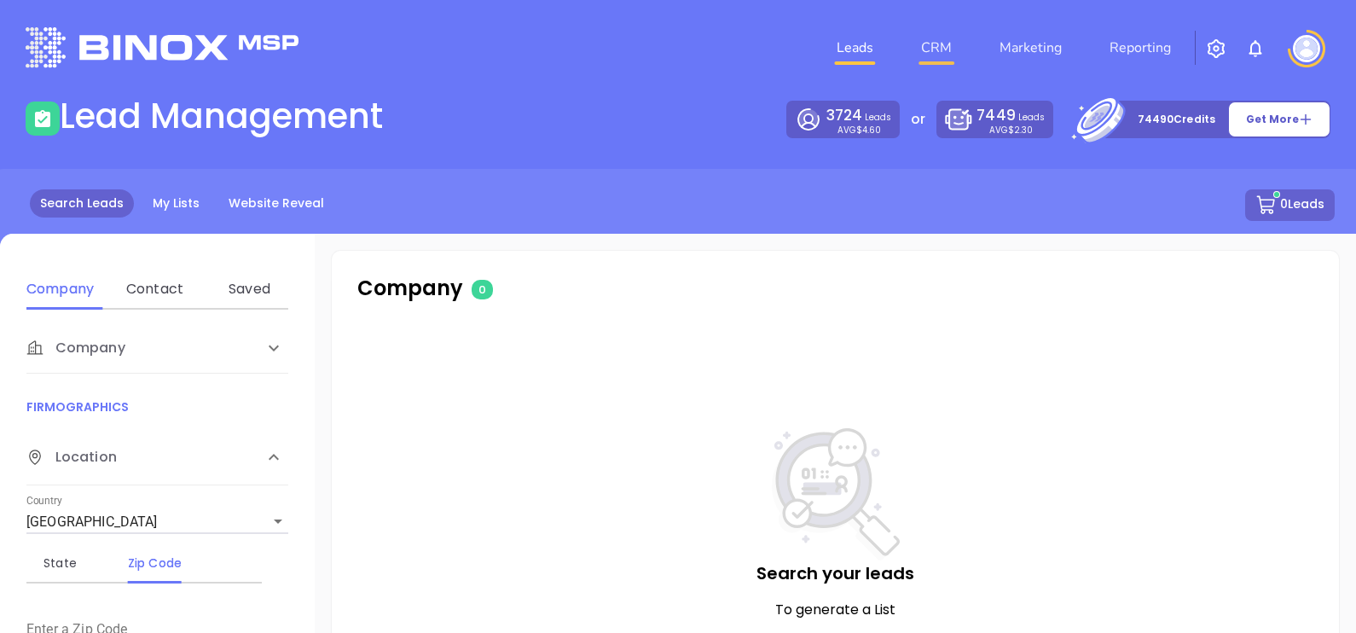
click at [934, 36] on link "CRM" at bounding box center [936, 48] width 44 height 34
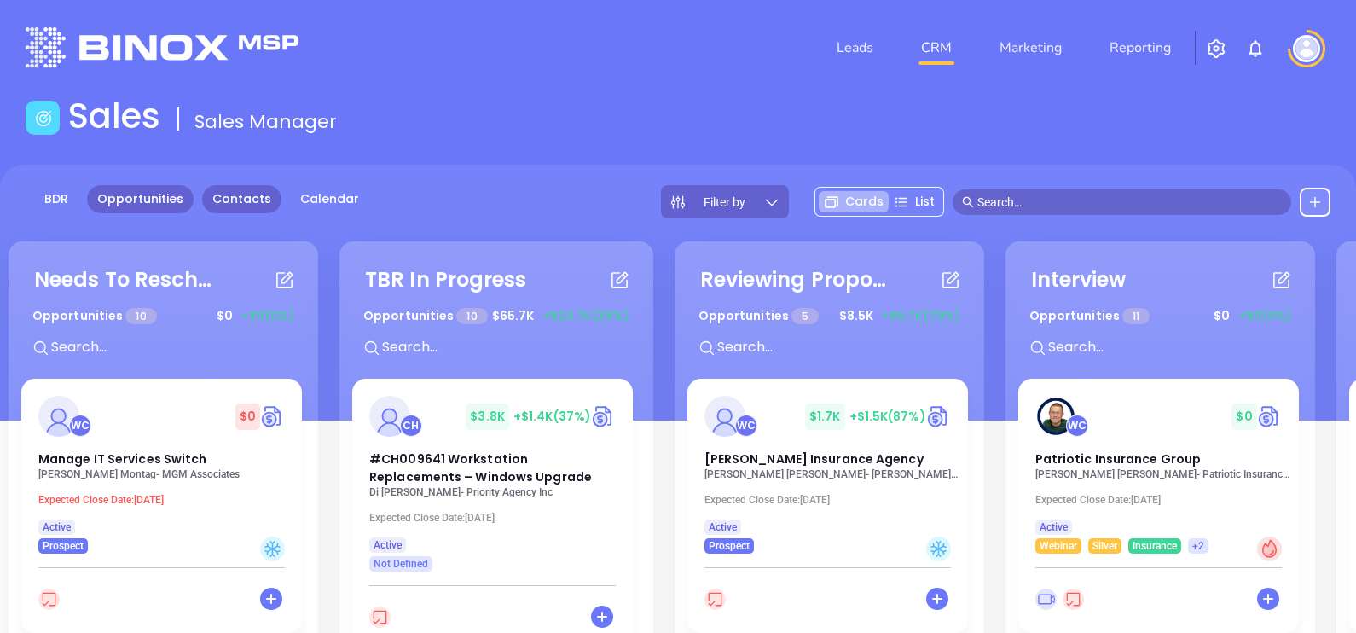
click at [254, 197] on link "Contacts" at bounding box center [241, 199] width 79 height 28
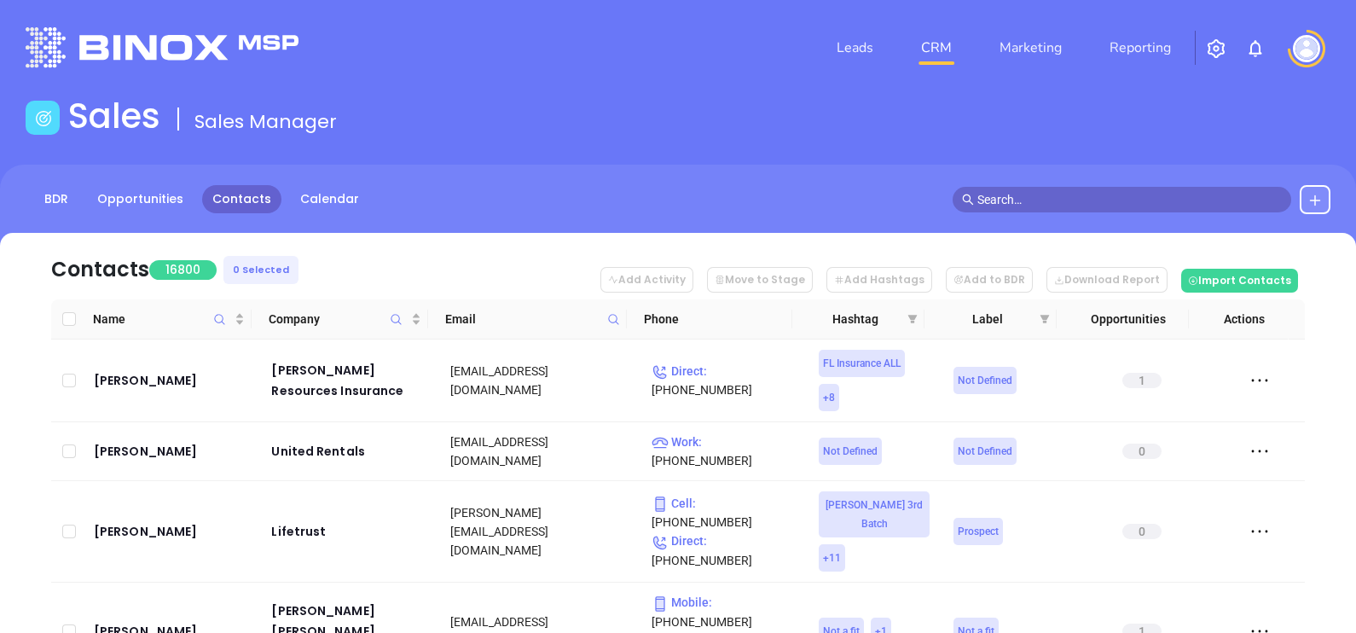
click at [611, 317] on icon at bounding box center [613, 319] width 13 height 13
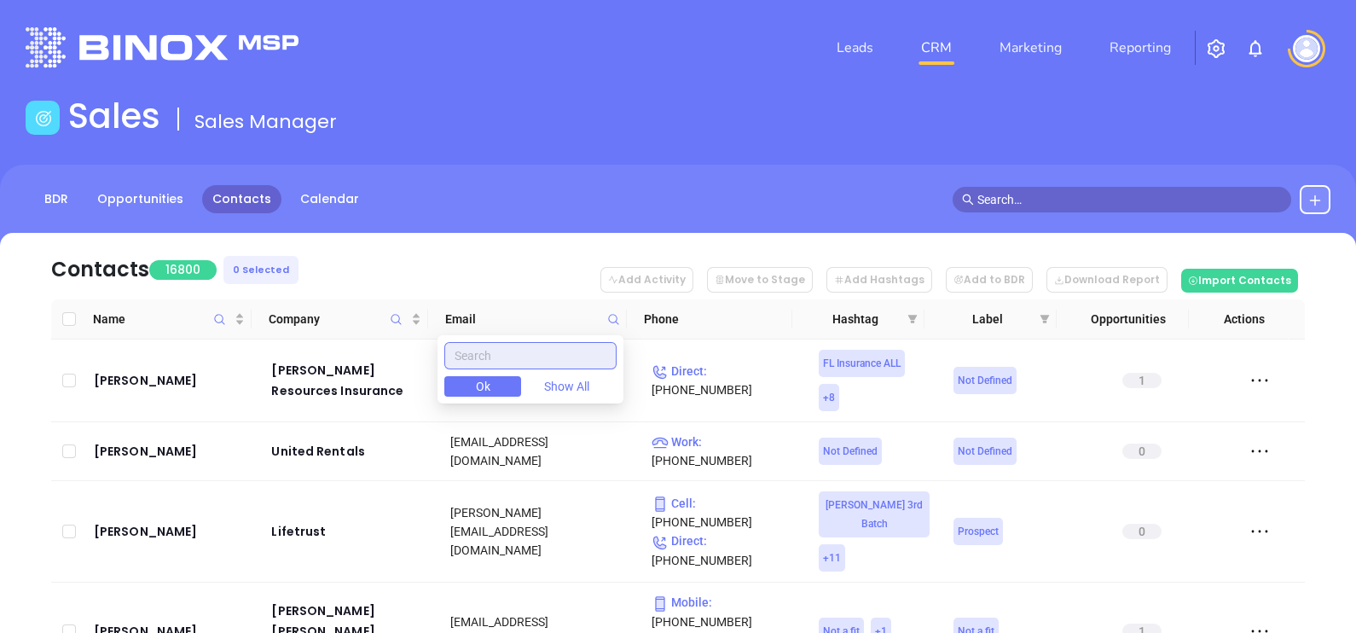
paste input "[DOMAIN_NAME]"
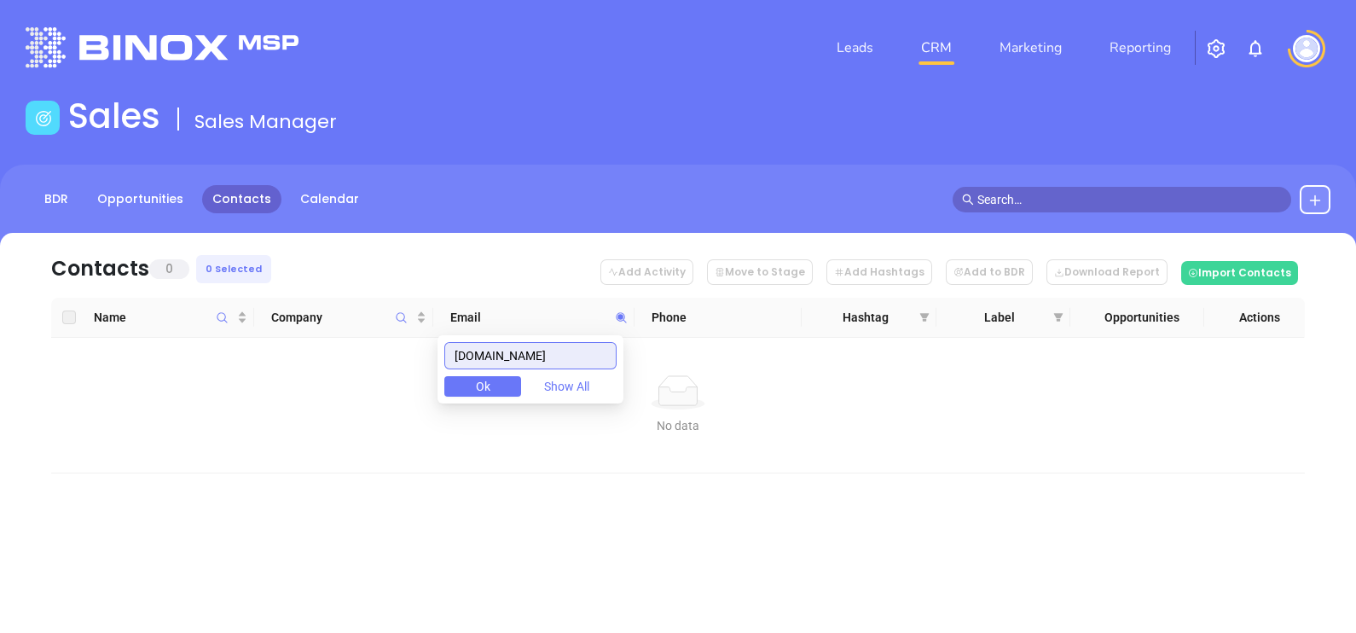
type input "[DOMAIN_NAME]"
drag, startPoint x: 586, startPoint y: 360, endPoint x: 445, endPoint y: 394, distance: 144.8
click at [445, 394] on body "Leads CRM Marketing Reporting Financial Leads Leads Sales Sales Manager BDR Opp…" at bounding box center [678, 316] width 1356 height 633
paste input "[DOMAIN_NAME]"
type input "[DOMAIN_NAME]"
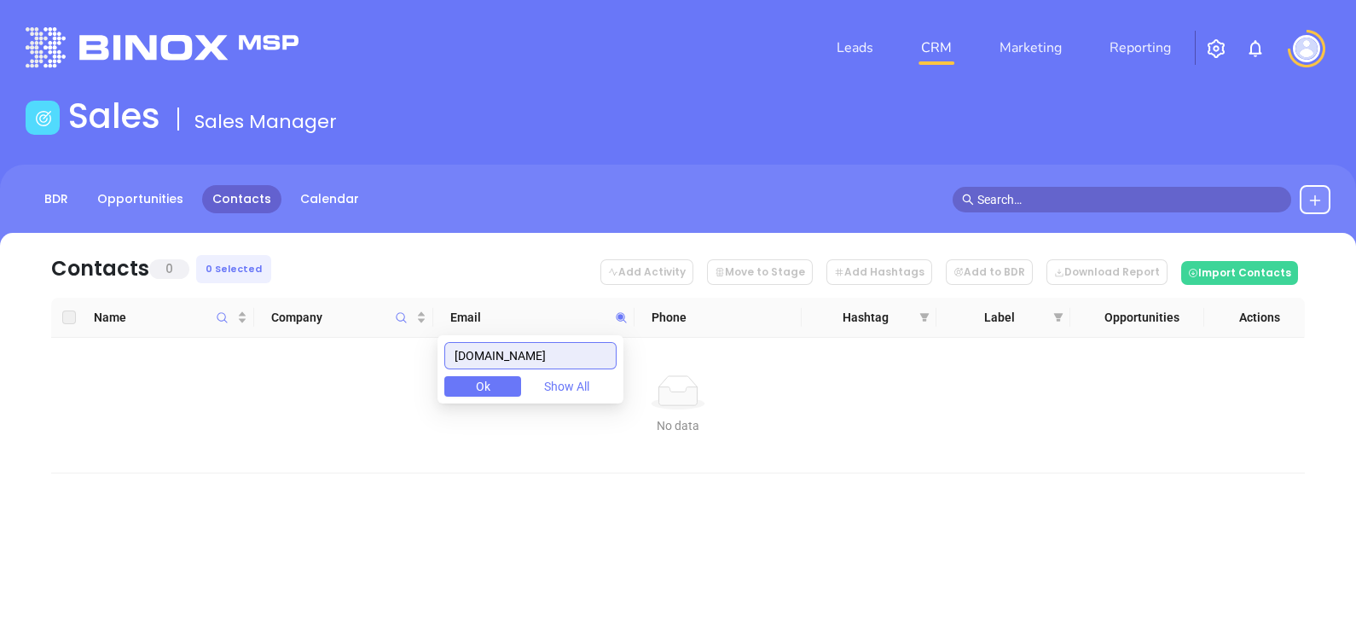
drag, startPoint x: 600, startPoint y: 359, endPoint x: 425, endPoint y: 413, distance: 182.9
click at [425, 413] on body "Leads CRM Marketing Reporting Financial Leads Leads Sales Sales Manager BDR Opp…" at bounding box center [678, 316] width 1356 height 633
paste input "[DOMAIN_NAME]"
drag, startPoint x: 614, startPoint y: 365, endPoint x: 328, endPoint y: 433, distance: 293.8
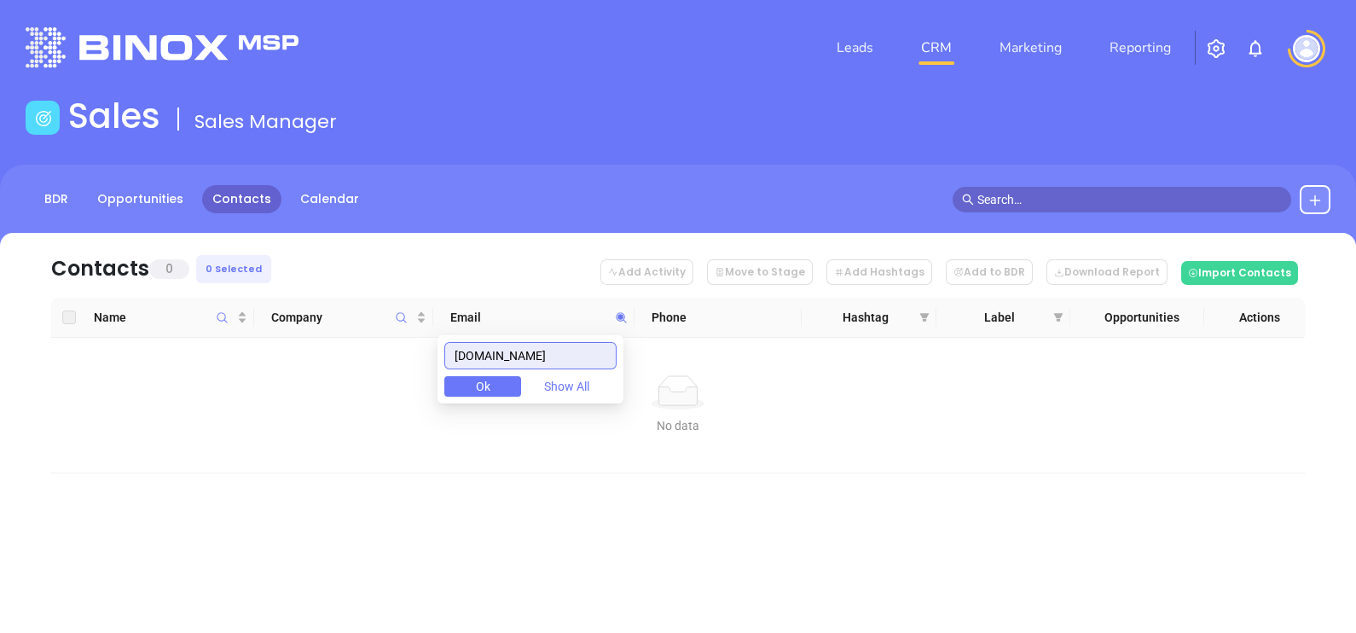
click at [328, 433] on body "Leads CRM Marketing Reporting Financial Leads Leads Sales Sales Manager BDR Opp…" at bounding box center [678, 316] width 1356 height 633
click at [464, 358] on input "[DOMAIN_NAME]" at bounding box center [530, 355] width 172 height 27
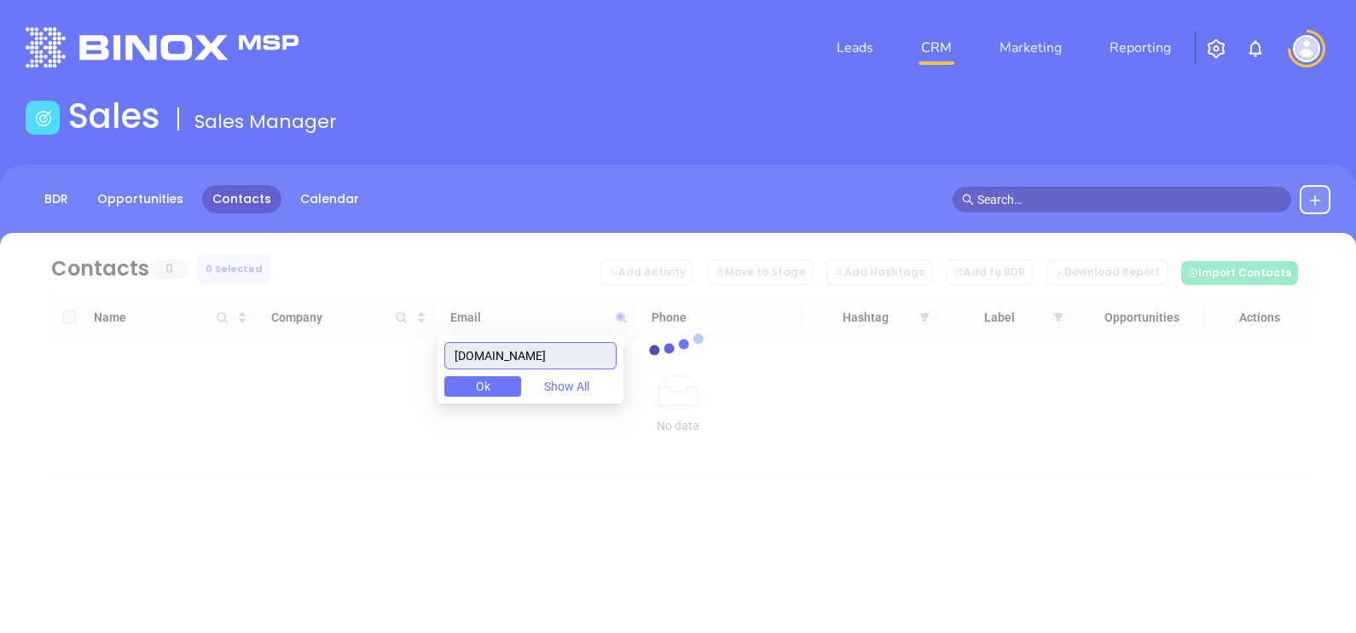
scroll to position [0, 8]
type input "[DOMAIN_NAME]"
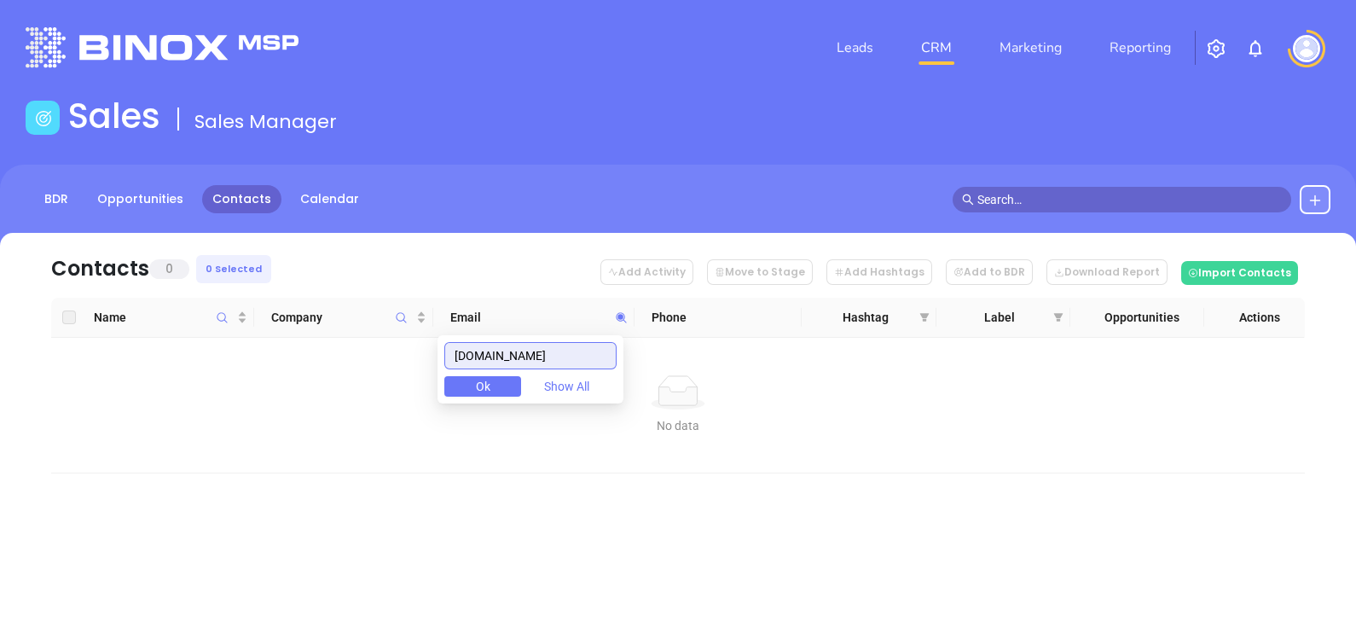
scroll to position [0, 17]
drag, startPoint x: 459, startPoint y: 361, endPoint x: 790, endPoint y: 453, distance: 343.5
click at [790, 453] on body "Leads CRM Marketing Reporting Financial Leads Leads Sales Sales Manager BDR Opp…" at bounding box center [678, 316] width 1356 height 633
paste input "[DOMAIN_NAME]"
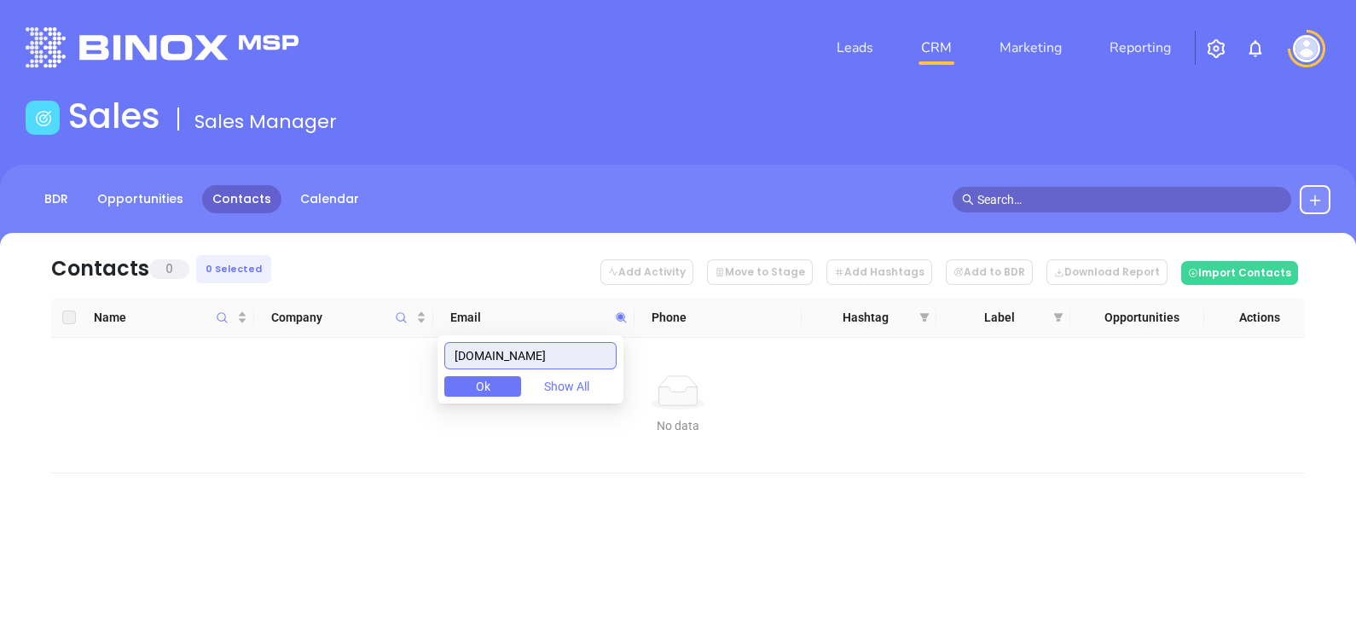
drag, startPoint x: 603, startPoint y: 362, endPoint x: 193, endPoint y: 436, distance: 416.8
click at [193, 436] on body "Leads CRM Marketing Reporting Financial Leads Leads Sales Sales Manager BDR Opp…" at bounding box center [678, 316] width 1356 height 633
type input "[DOMAIN_NAME]"
